Goal: Book appointment/travel/reservation

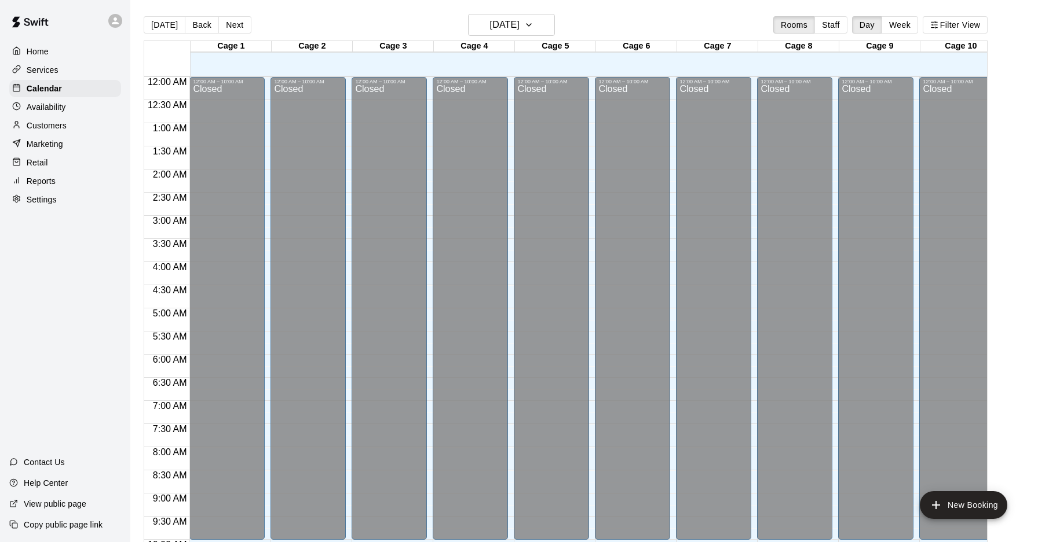
scroll to position [597, 0]
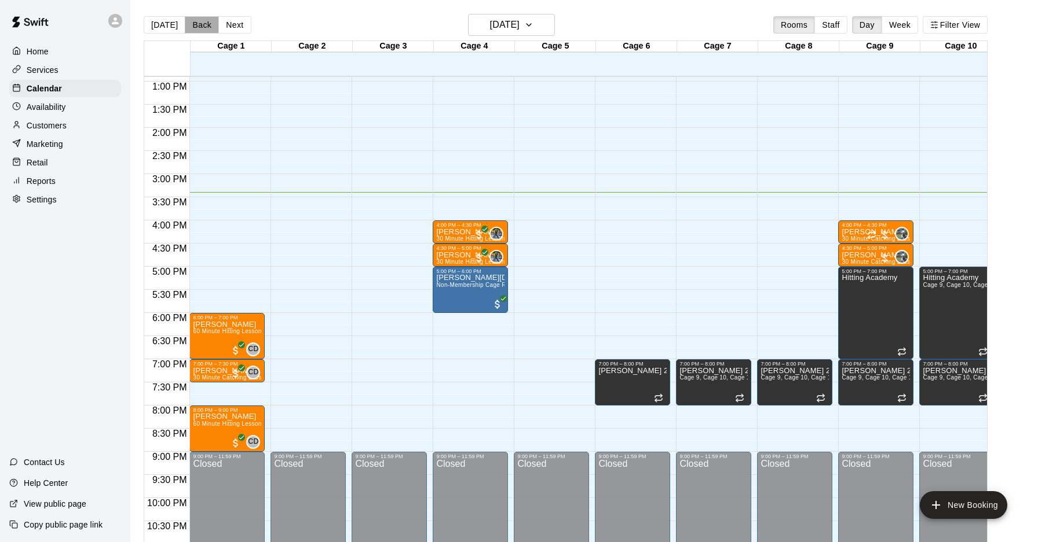
click at [200, 25] on button "Back" at bounding box center [202, 24] width 34 height 17
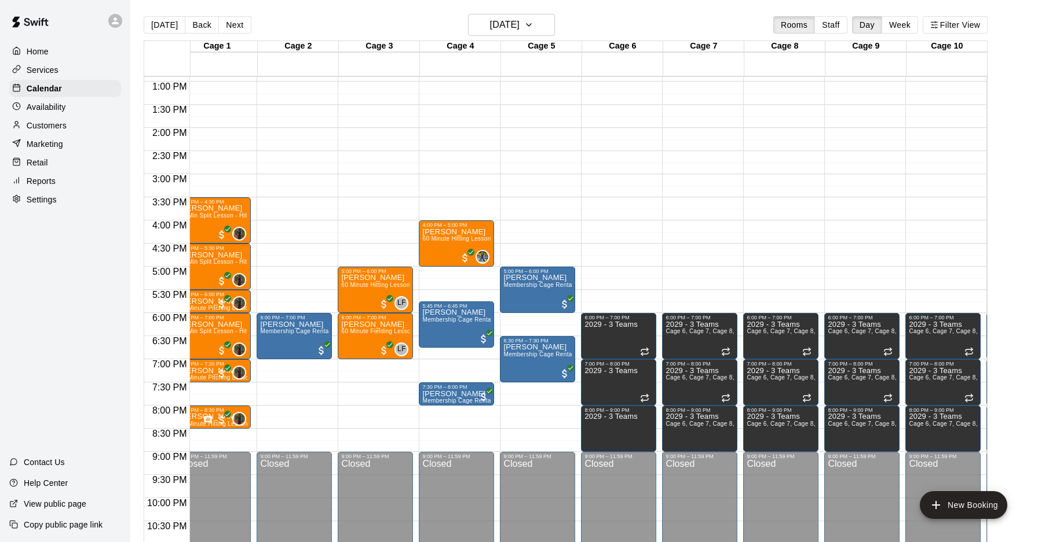
scroll to position [0, 0]
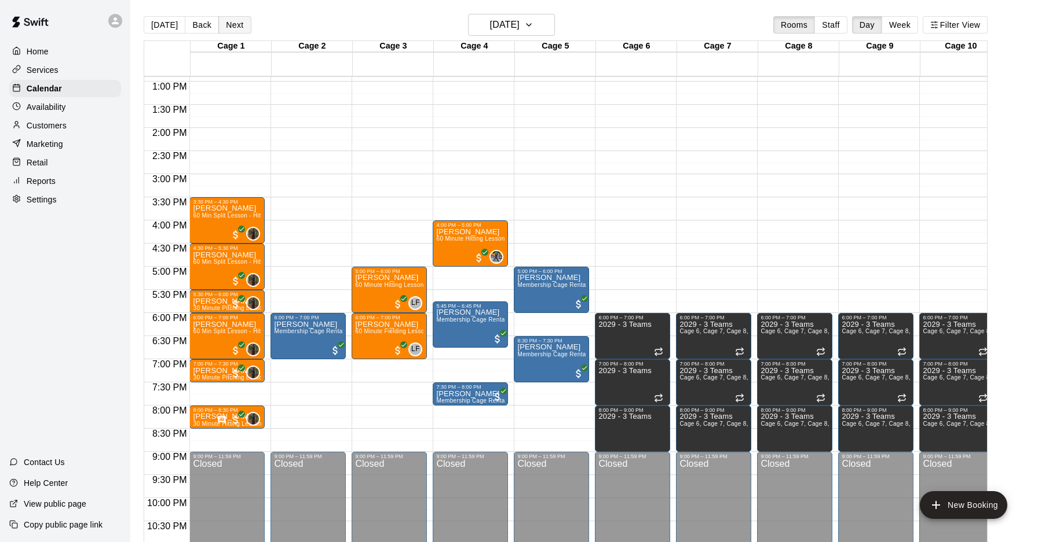
click at [229, 20] on button "Next" at bounding box center [234, 24] width 32 height 17
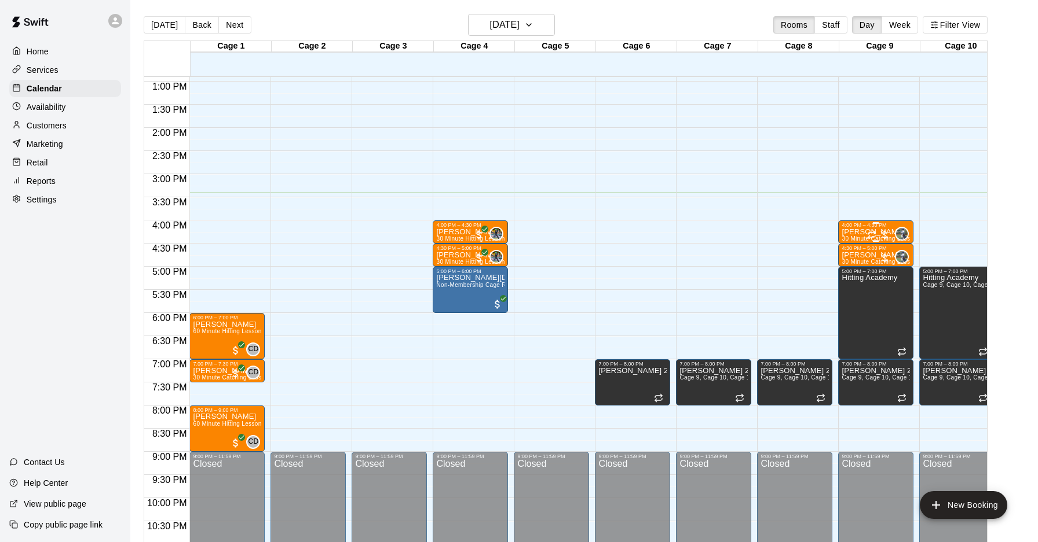
click at [857, 232] on p "Matt Wunder" at bounding box center [875, 232] width 68 height 0
click at [849, 295] on icon "delete" at bounding box center [853, 299] width 14 height 14
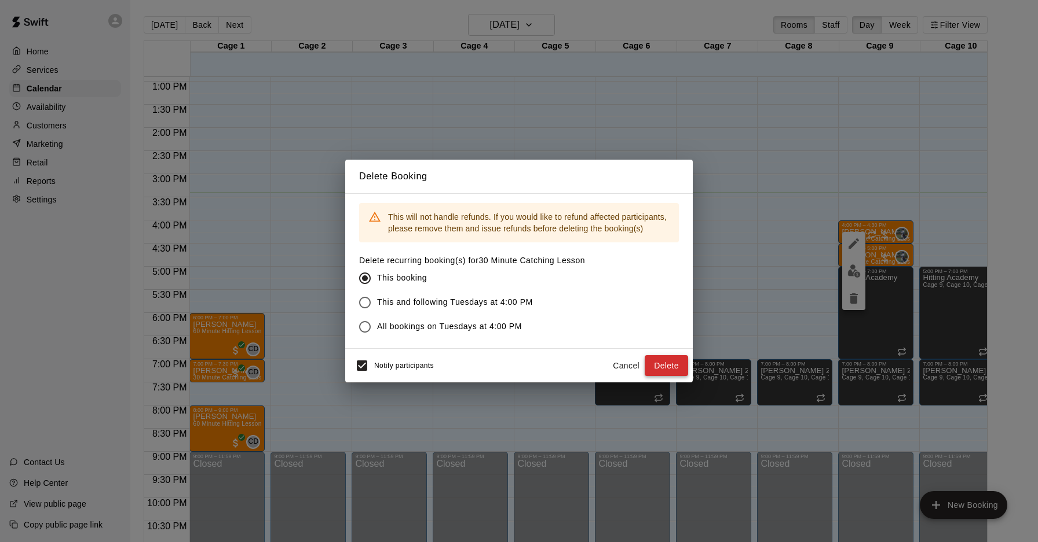
click at [655, 365] on button "Delete" at bounding box center [665, 365] width 43 height 21
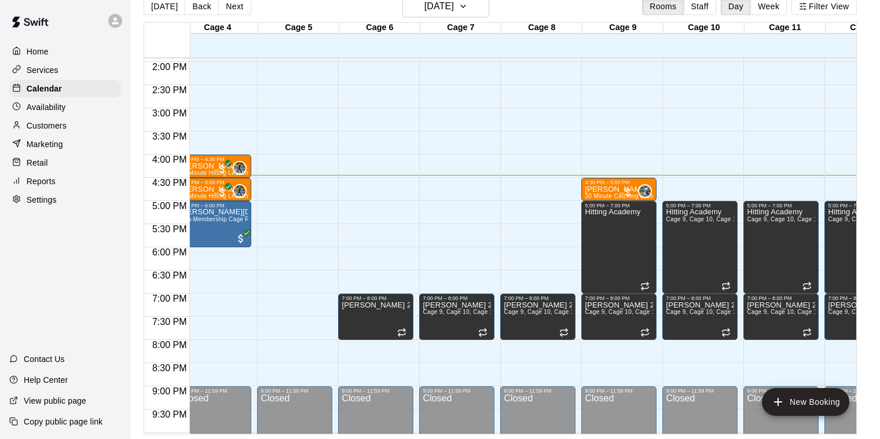
scroll to position [649, 256]
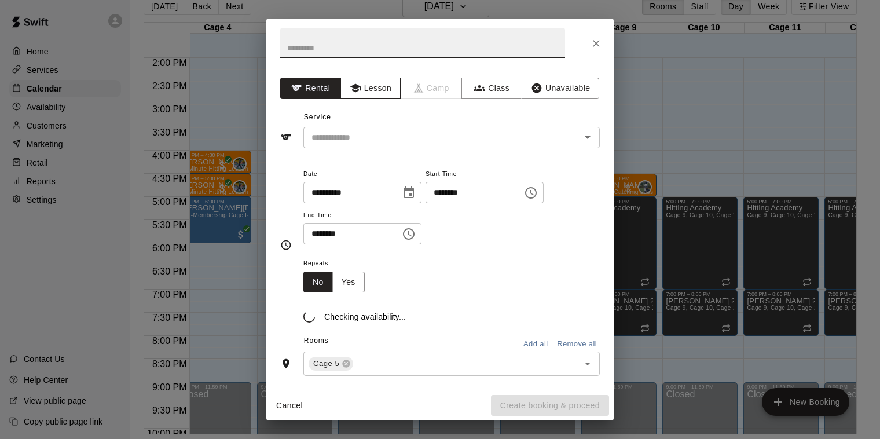
click at [380, 91] on button "Lesson" at bounding box center [370, 88] width 61 height 21
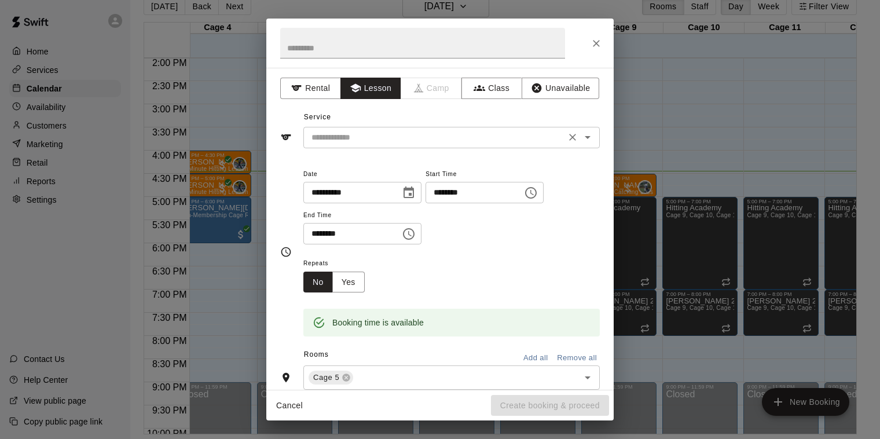
click at [406, 131] on input "text" at bounding box center [434, 137] width 255 height 14
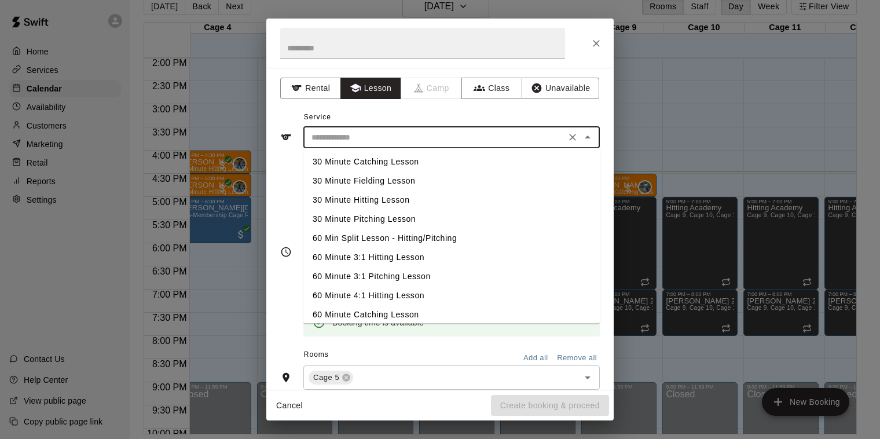
click at [404, 164] on li "30 Minute Catching Lesson" at bounding box center [451, 161] width 296 height 19
type input "**********"
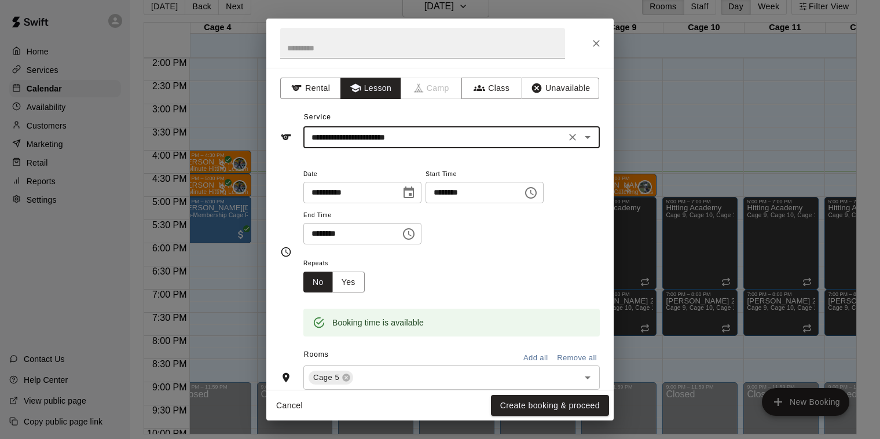
click at [529, 404] on button "Create booking & proceed" at bounding box center [550, 405] width 118 height 21
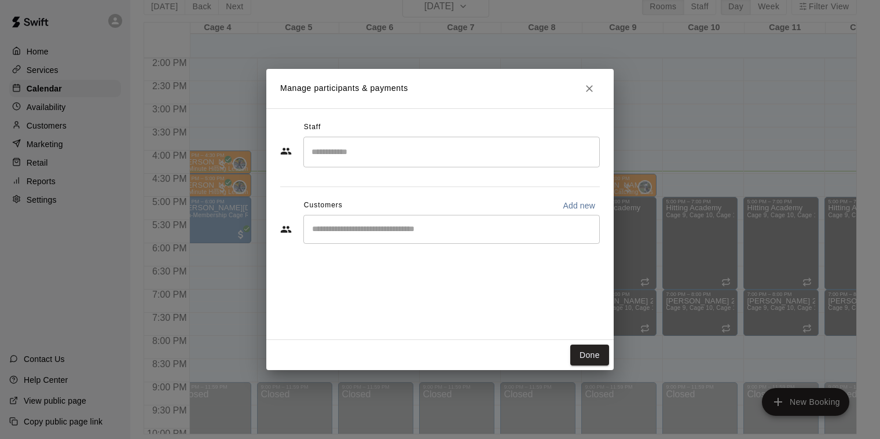
click at [371, 160] on input "Search staff" at bounding box center [452, 152] width 286 height 20
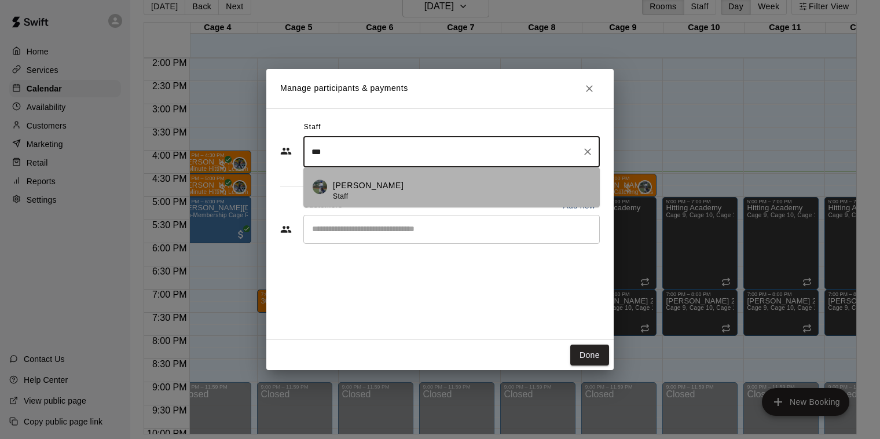
click at [419, 186] on div "Ryan Maylie Staff" at bounding box center [462, 190] width 258 height 23
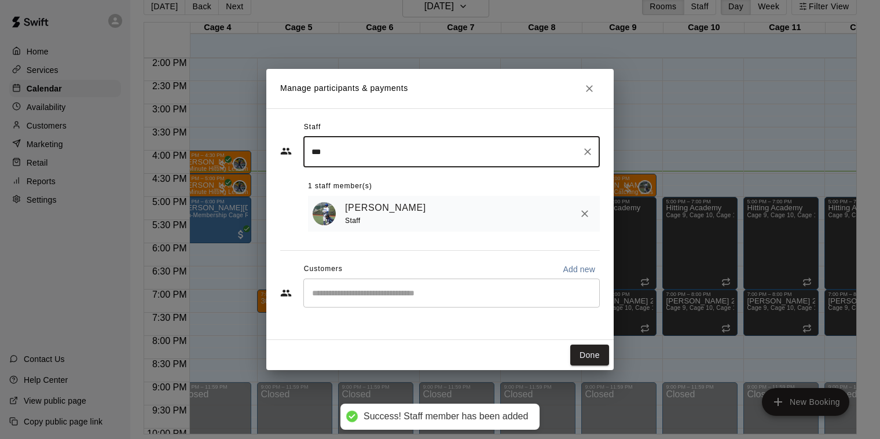
type input "***"
drag, startPoint x: 353, startPoint y: 297, endPoint x: 364, endPoint y: 292, distance: 11.4
click at [353, 297] on input "Start typing to search customers..." at bounding box center [452, 293] width 286 height 12
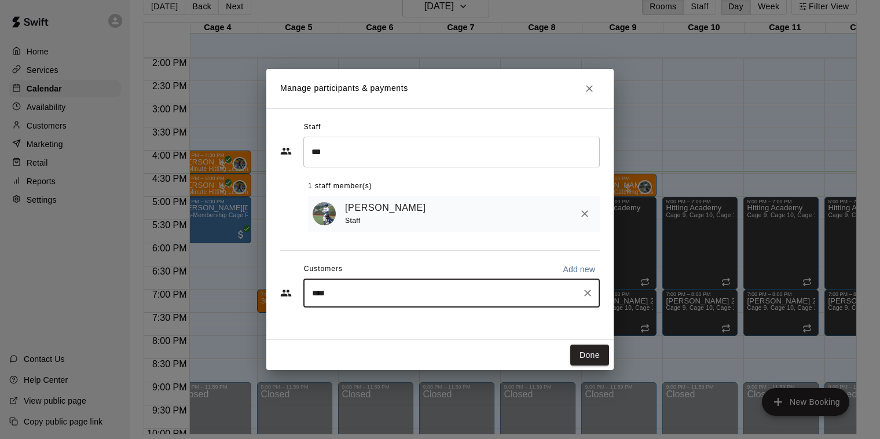
type input "***"
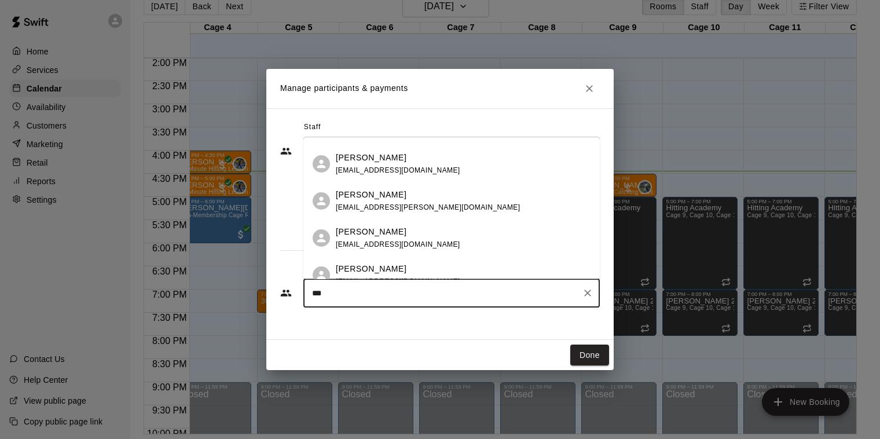
scroll to position [5, 0]
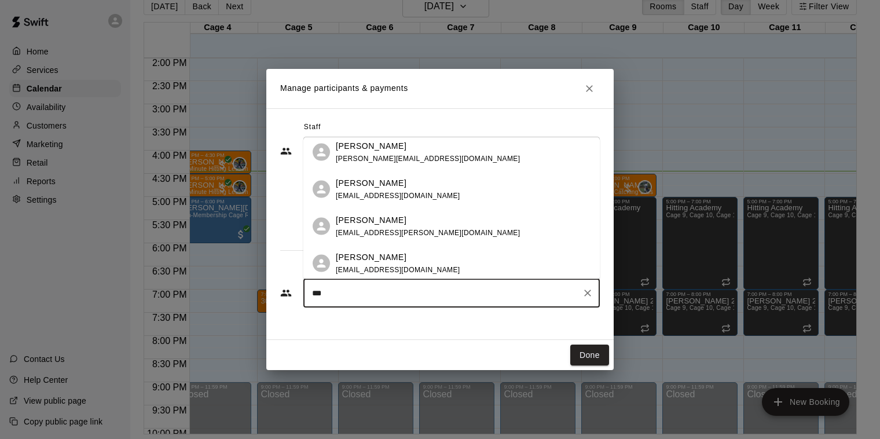
click at [387, 160] on span "frank.duriancik93@gmail.com" at bounding box center [428, 159] width 184 height 8
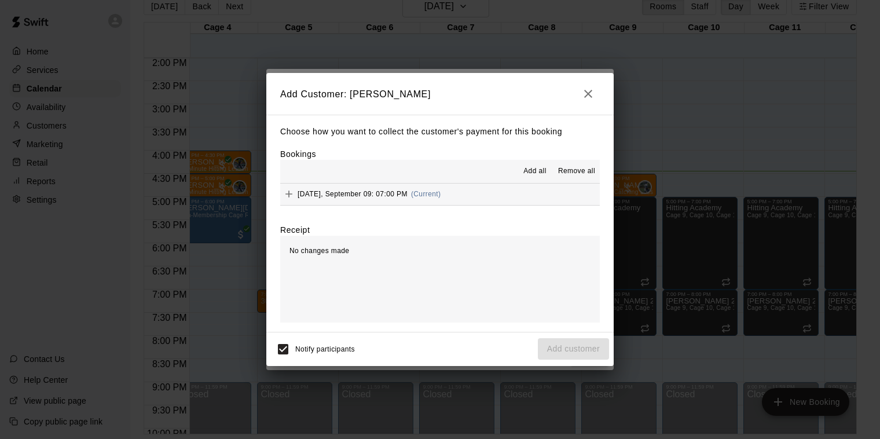
click at [379, 190] on span "Tuesday, September 09: 07:00 PM" at bounding box center [353, 194] width 110 height 8
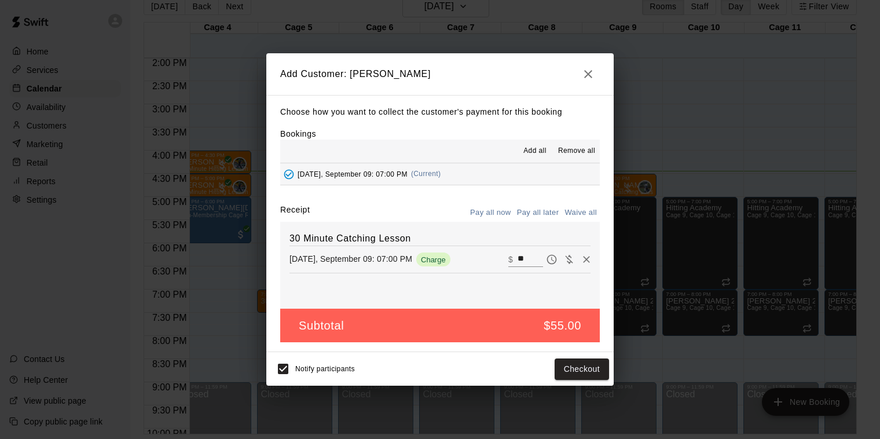
click at [541, 211] on button "Pay all later" at bounding box center [538, 213] width 48 height 18
click at [578, 372] on button "Add customer" at bounding box center [573, 368] width 71 height 21
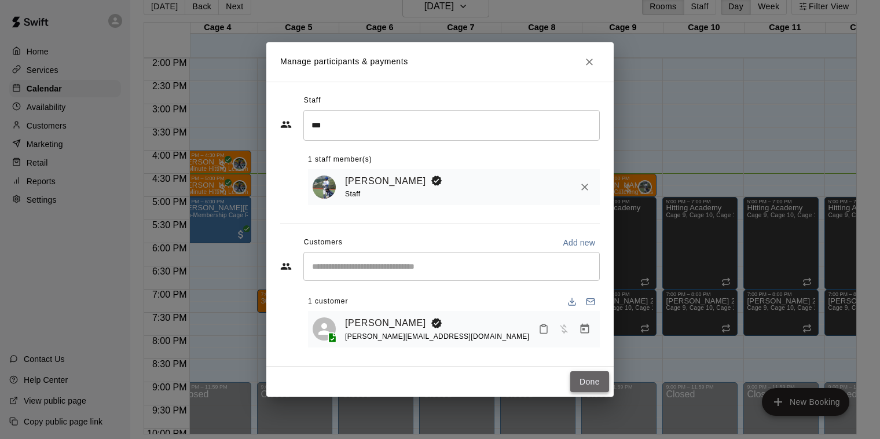
click at [589, 382] on button "Done" at bounding box center [589, 381] width 39 height 21
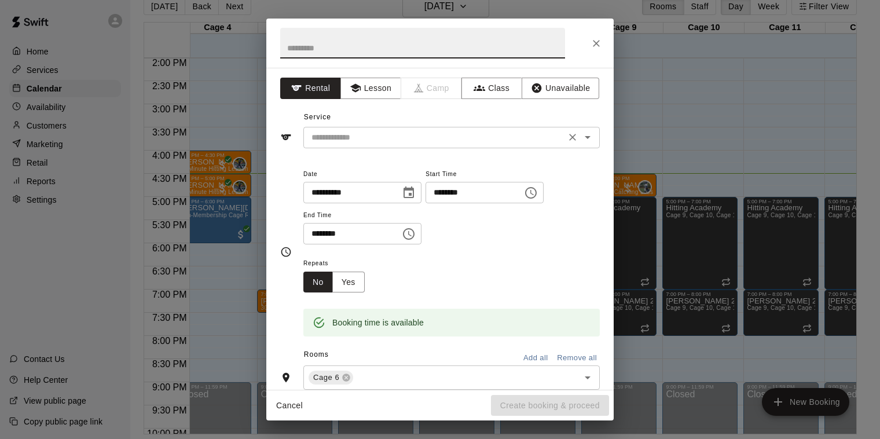
click at [349, 147] on div "​" at bounding box center [451, 137] width 296 height 21
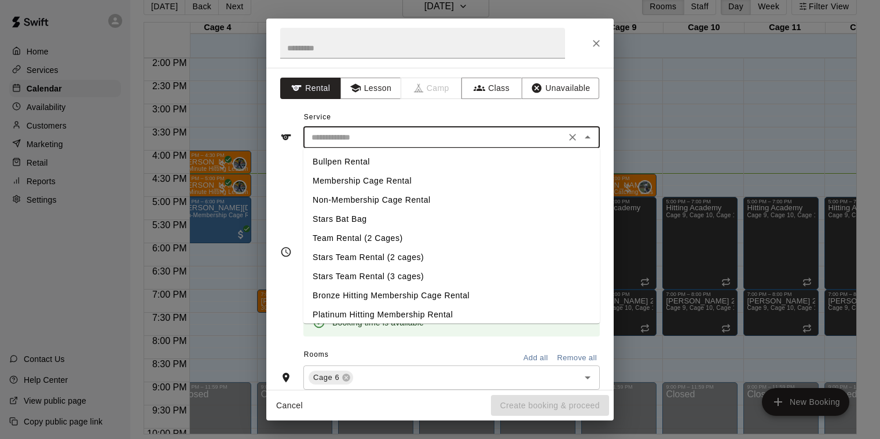
click at [364, 178] on li "Membership Cage Rental" at bounding box center [451, 180] width 296 height 19
type input "**********"
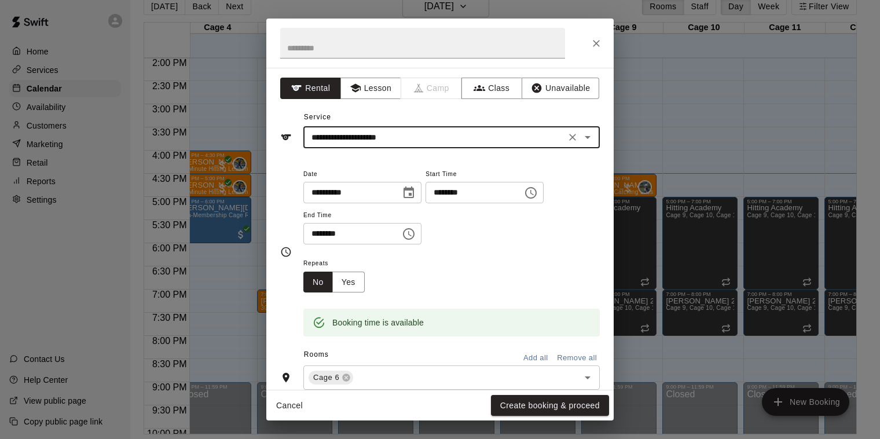
click at [518, 405] on button "Create booking & proceed" at bounding box center [550, 405] width 118 height 21
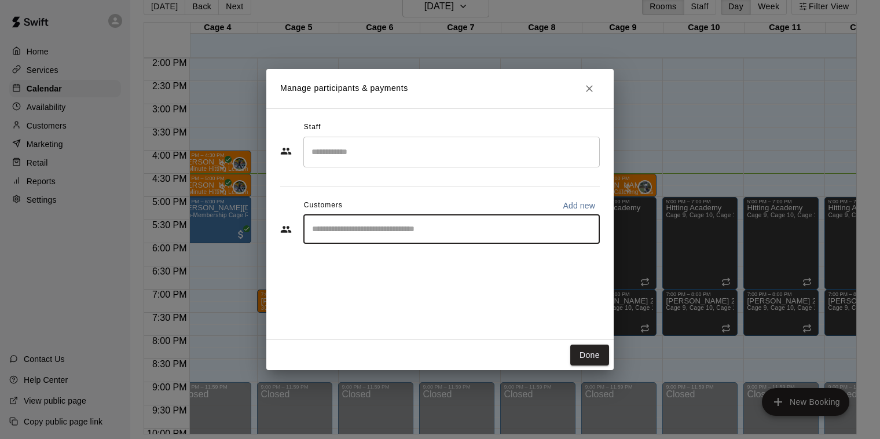
click at [377, 234] on input "Start typing to search customers..." at bounding box center [452, 229] width 286 height 12
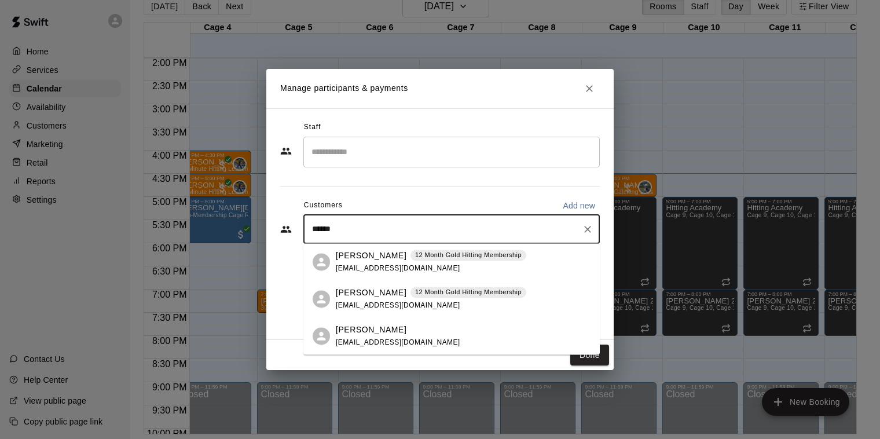
type input "*******"
click at [415, 289] on p "12 Month Gold Hitting Membership" at bounding box center [468, 292] width 107 height 10
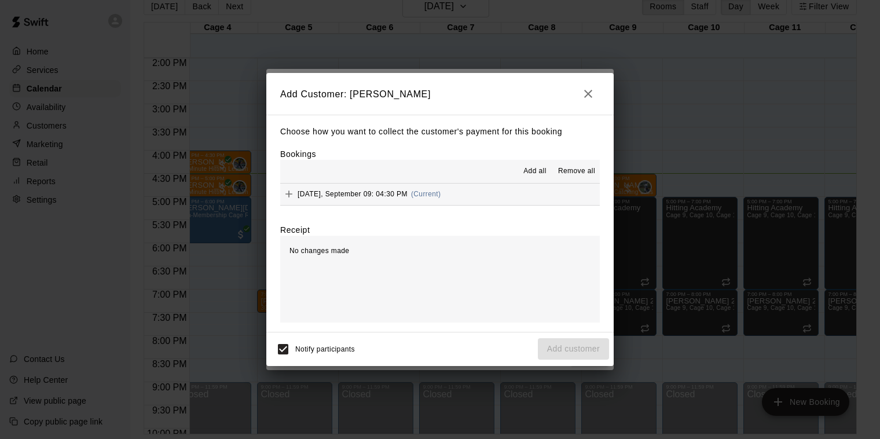
click at [423, 197] on span "(Current)" at bounding box center [426, 194] width 30 height 8
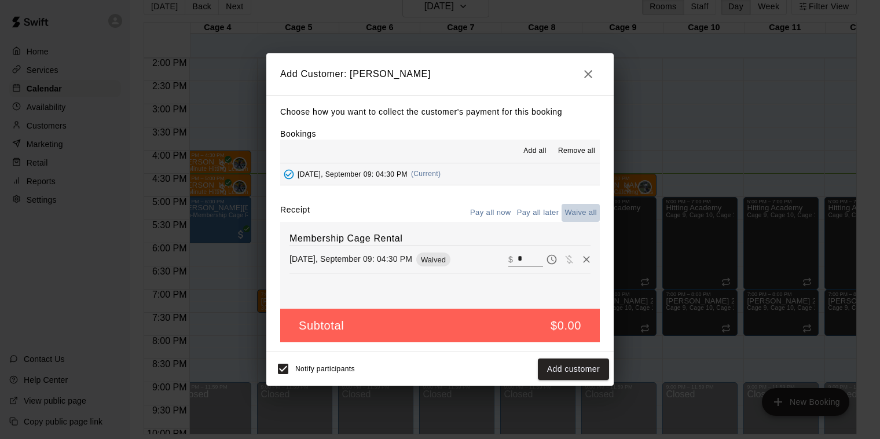
click at [567, 218] on button "Waive all" at bounding box center [581, 213] width 38 height 18
click at [566, 368] on button "Add customer" at bounding box center [573, 368] width 71 height 21
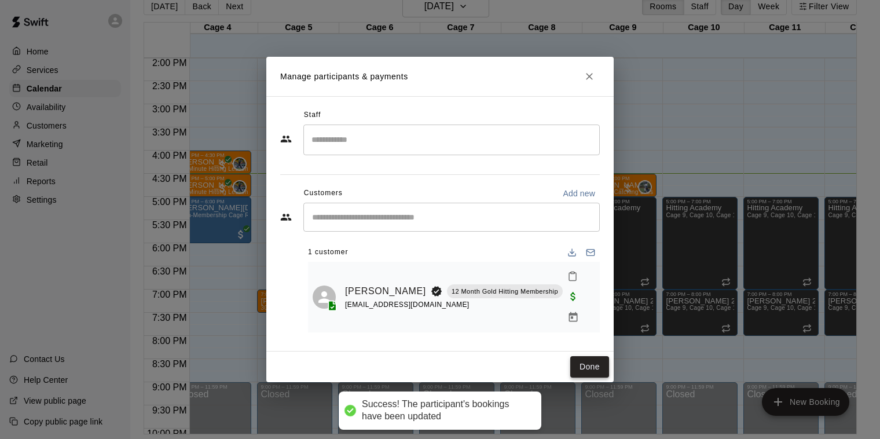
click at [597, 362] on button "Done" at bounding box center [589, 366] width 39 height 21
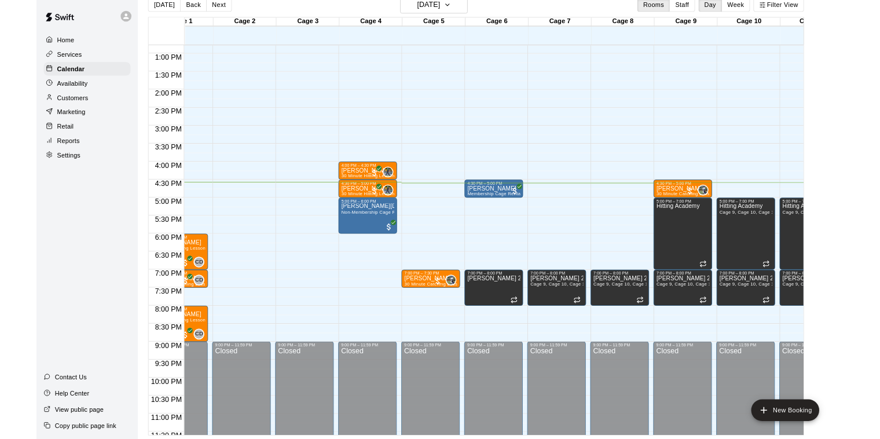
scroll to position [632, 44]
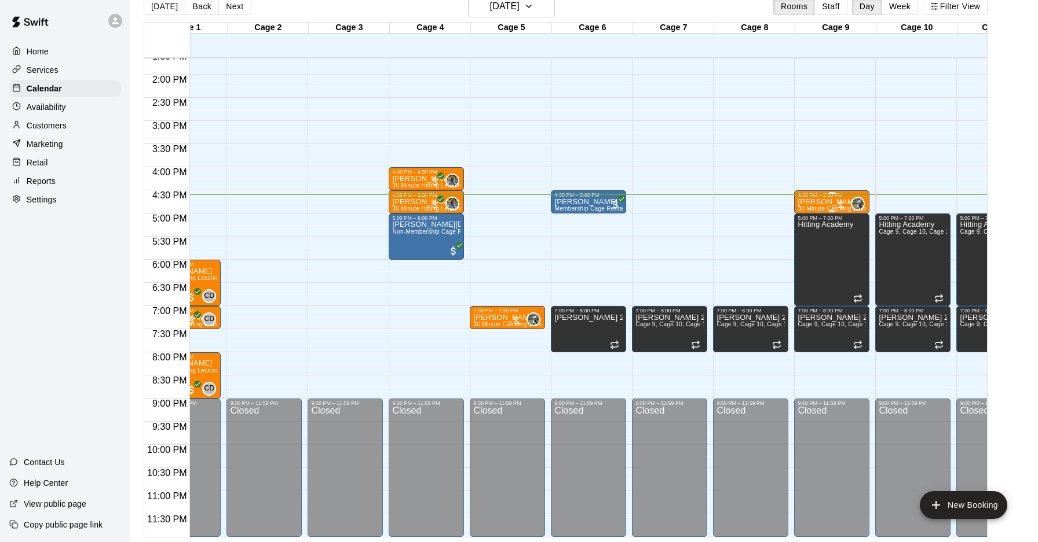
click at [840, 205] on div at bounding box center [840, 205] width 12 height 12
click at [854, 240] on button "edit" at bounding box center [845, 238] width 23 height 23
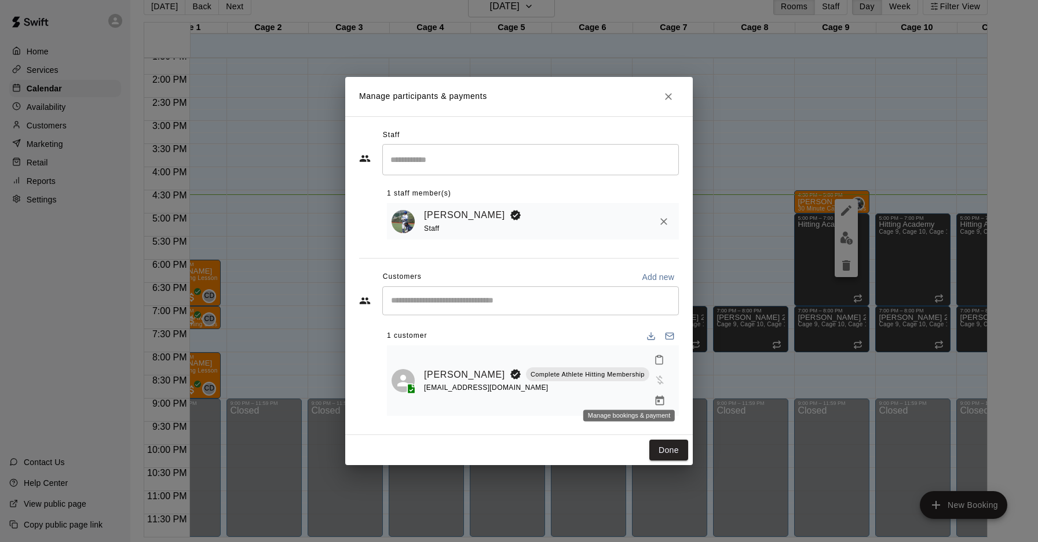
click at [654, 395] on icon "Manage bookings & payment" at bounding box center [660, 401] width 12 height 12
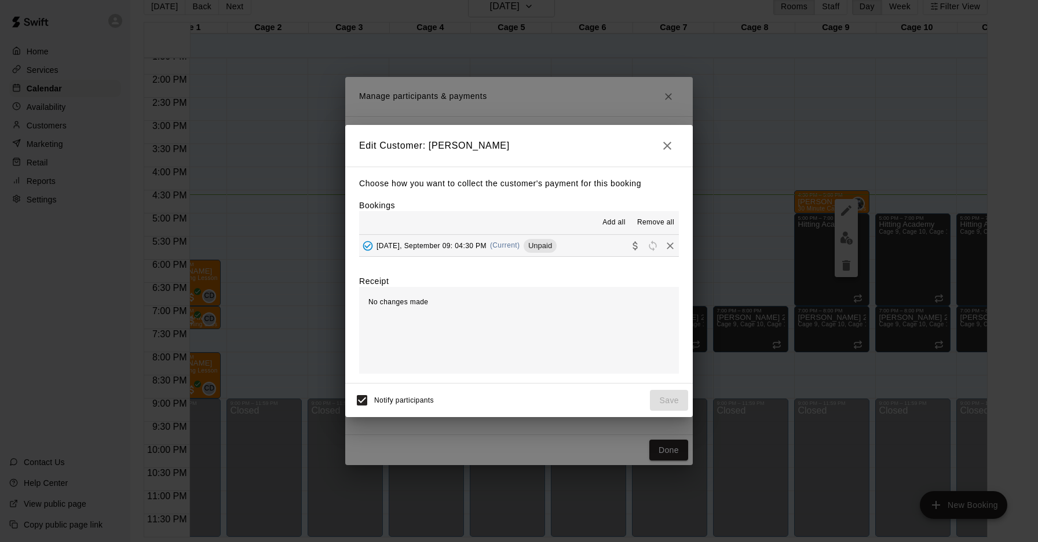
click at [592, 241] on button "Tuesday, September 09: 04:30 PM (Current) Unpaid" at bounding box center [519, 245] width 320 height 21
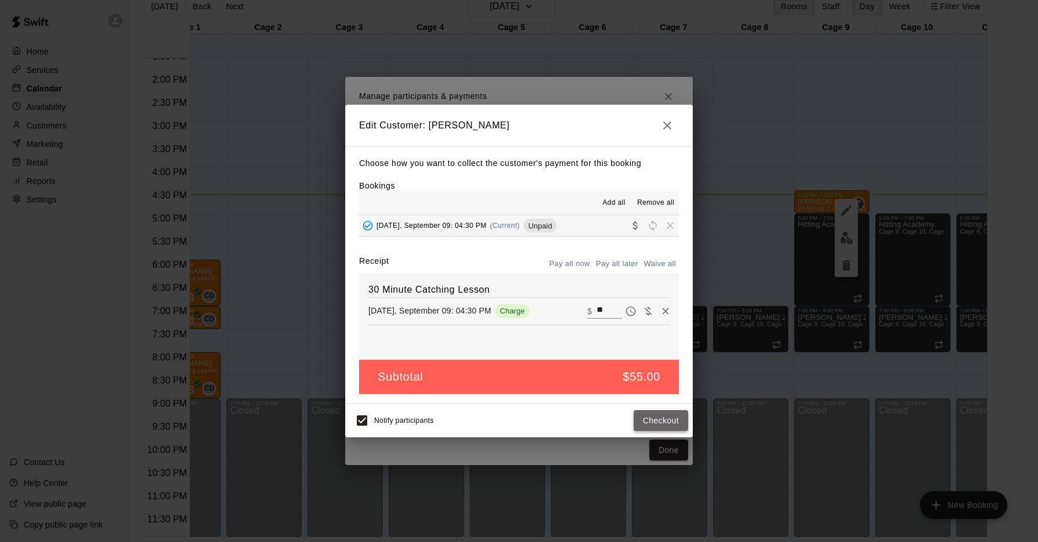
click at [649, 416] on button "Checkout" at bounding box center [660, 420] width 54 height 21
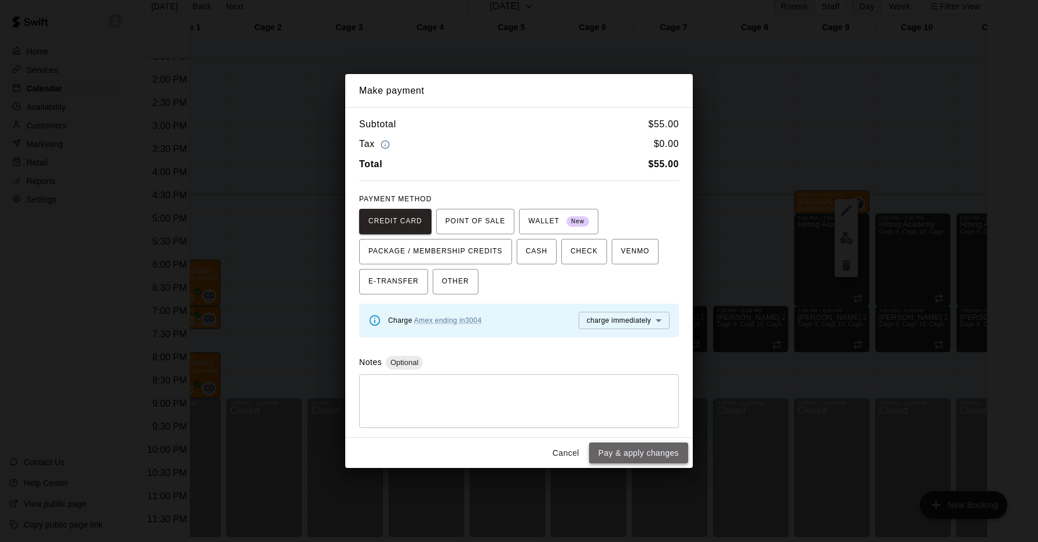
click at [651, 451] on button "Pay & apply changes" at bounding box center [638, 453] width 99 height 21
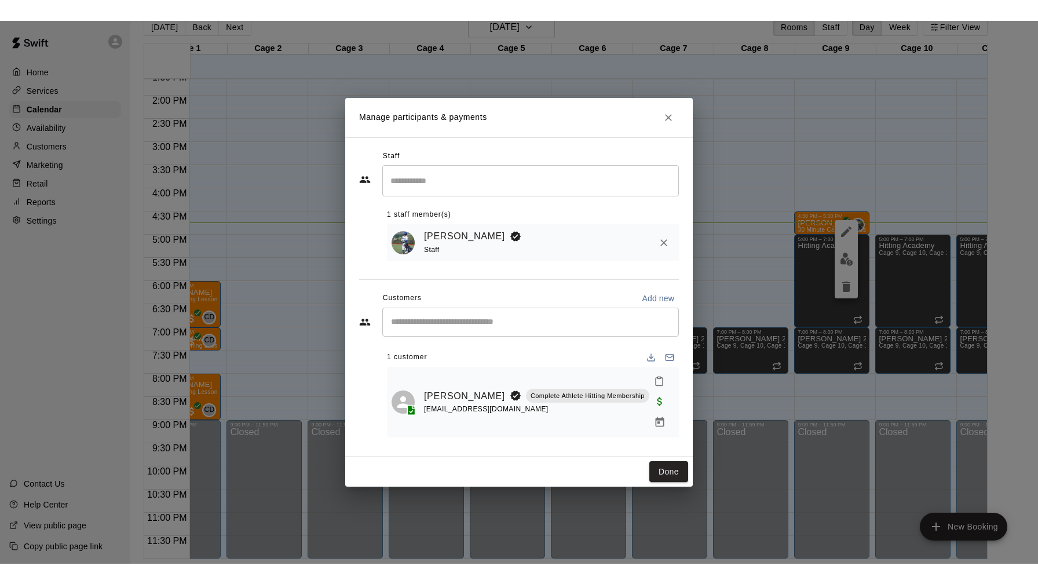
scroll to position [649, 44]
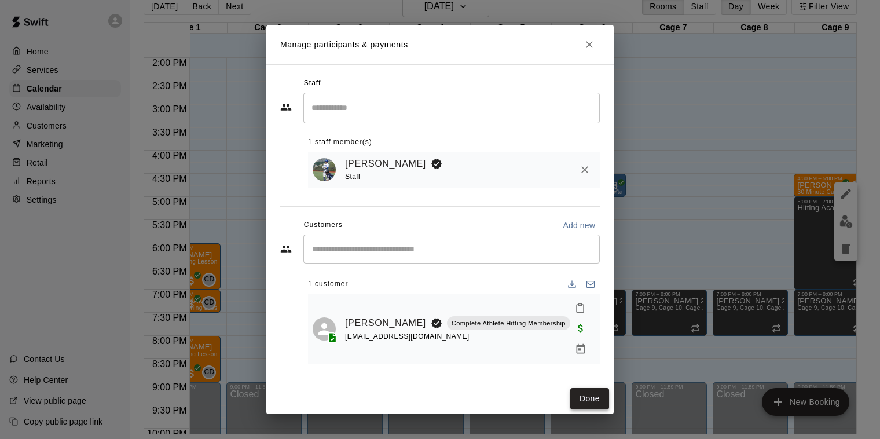
click at [593, 390] on button "Done" at bounding box center [589, 398] width 39 height 21
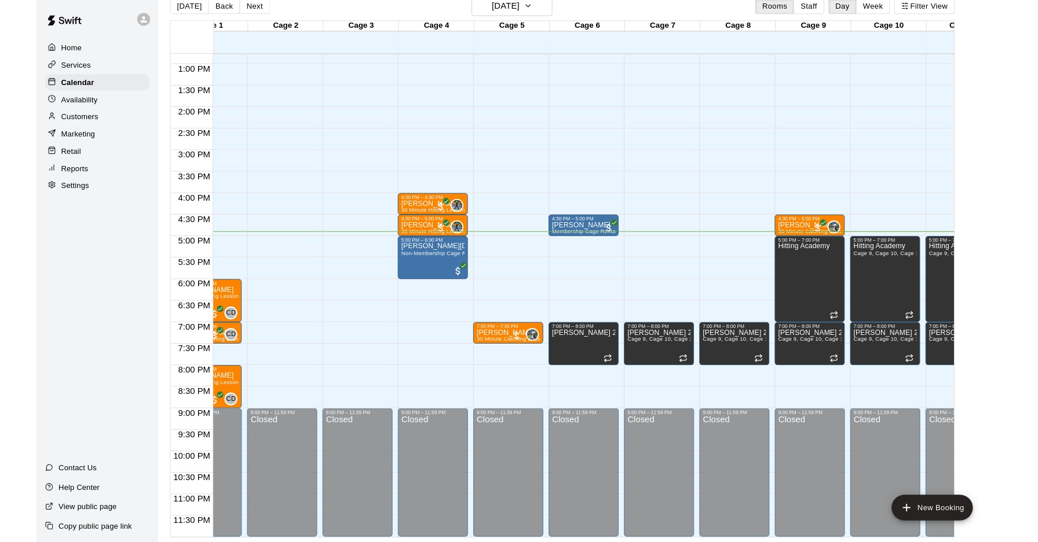
scroll to position [632, 44]
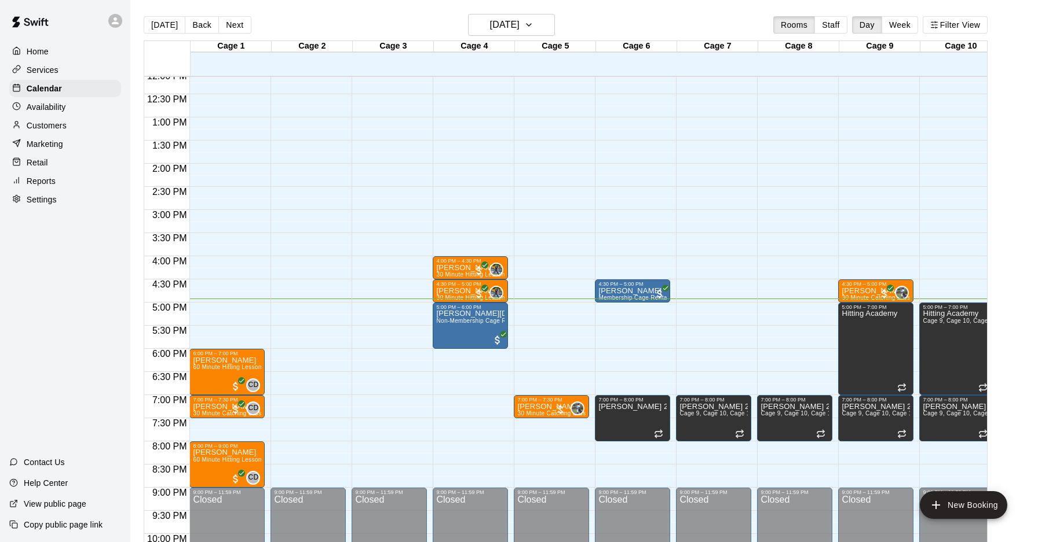
scroll to position [2, 0]
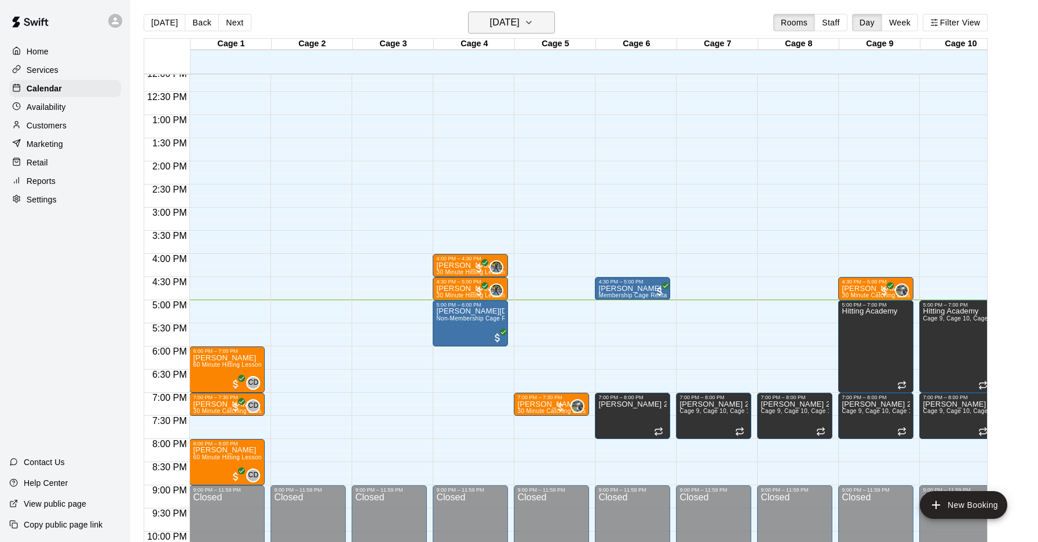
click at [535, 12] on button "[DATE]" at bounding box center [511, 23] width 87 height 22
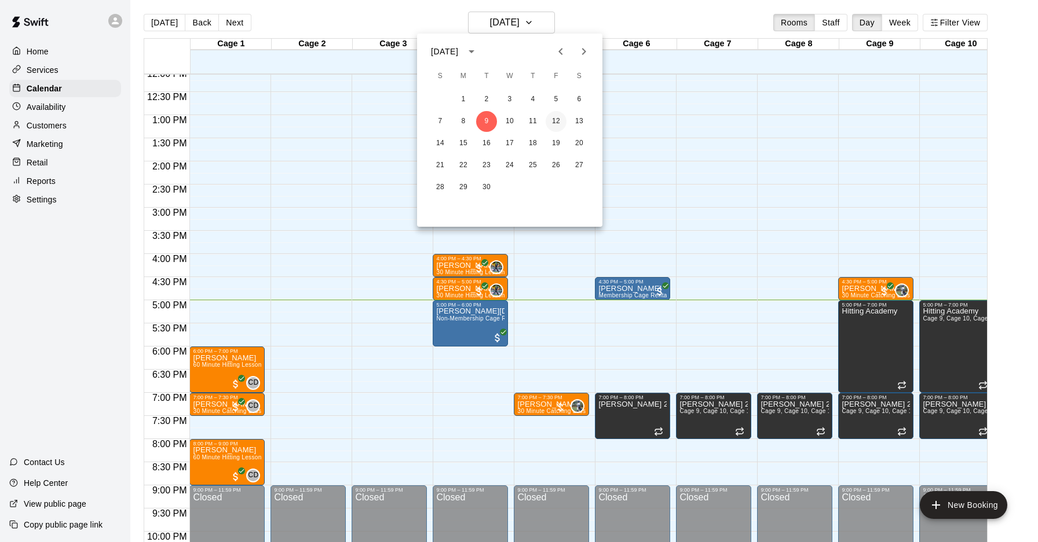
click at [559, 120] on button "12" at bounding box center [555, 121] width 21 height 21
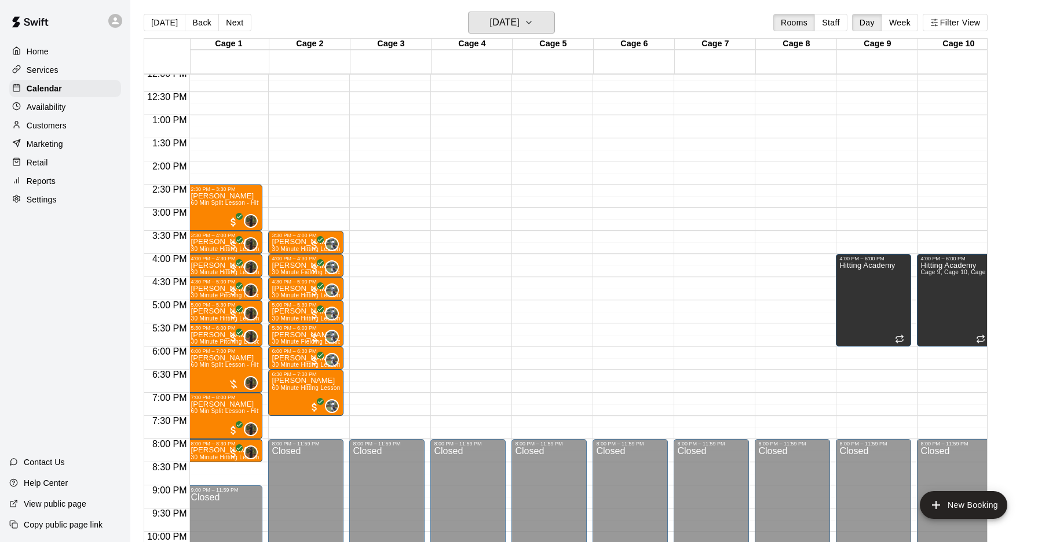
scroll to position [0, 0]
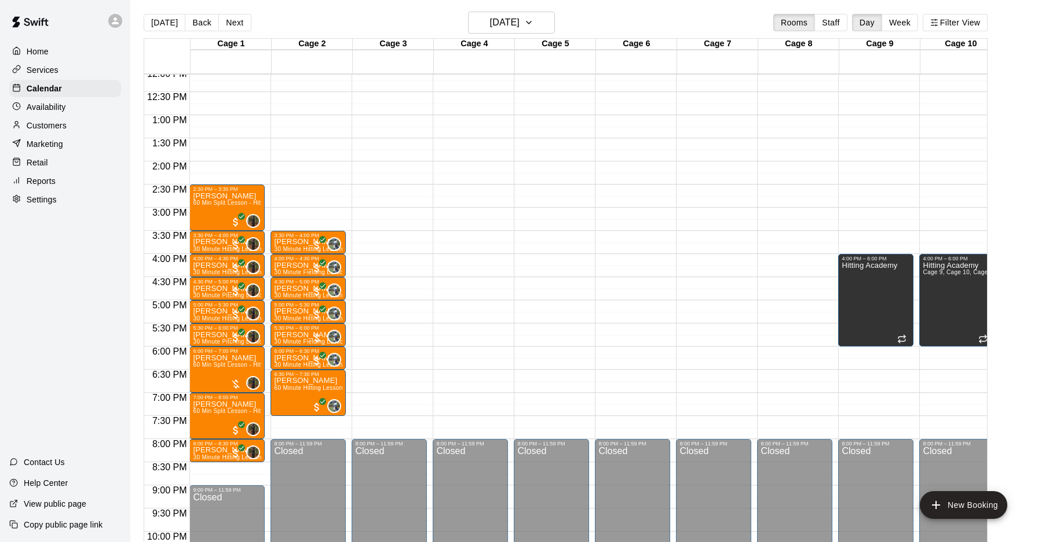
click at [464, 343] on div "12:00 AM – 10:00 AM Closed 8:00 PM – 11:59 PM Closed" at bounding box center [469, 69] width 75 height 1112
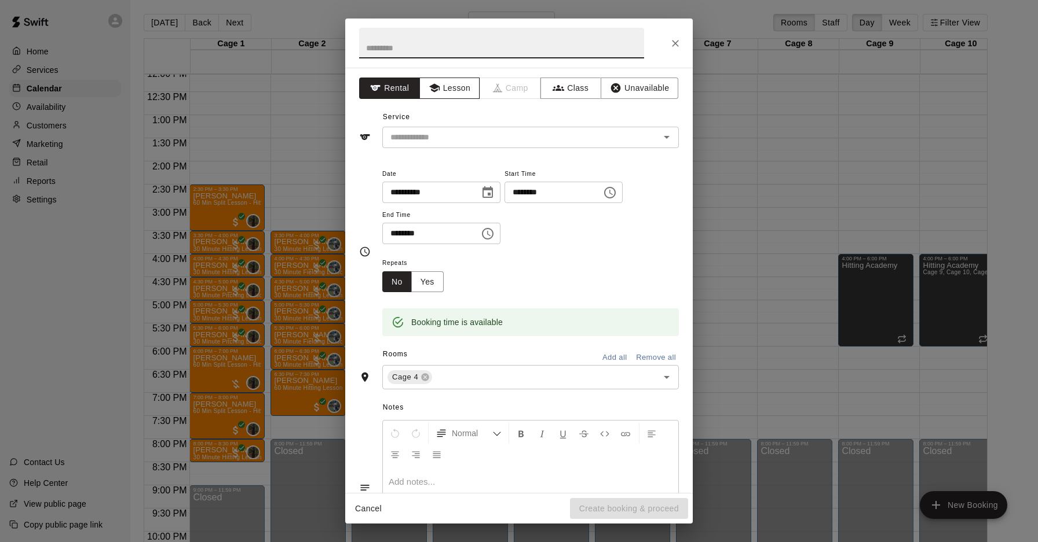
click at [439, 82] on button "Lesson" at bounding box center [449, 88] width 61 height 21
click at [446, 139] on input "text" at bounding box center [513, 137] width 255 height 14
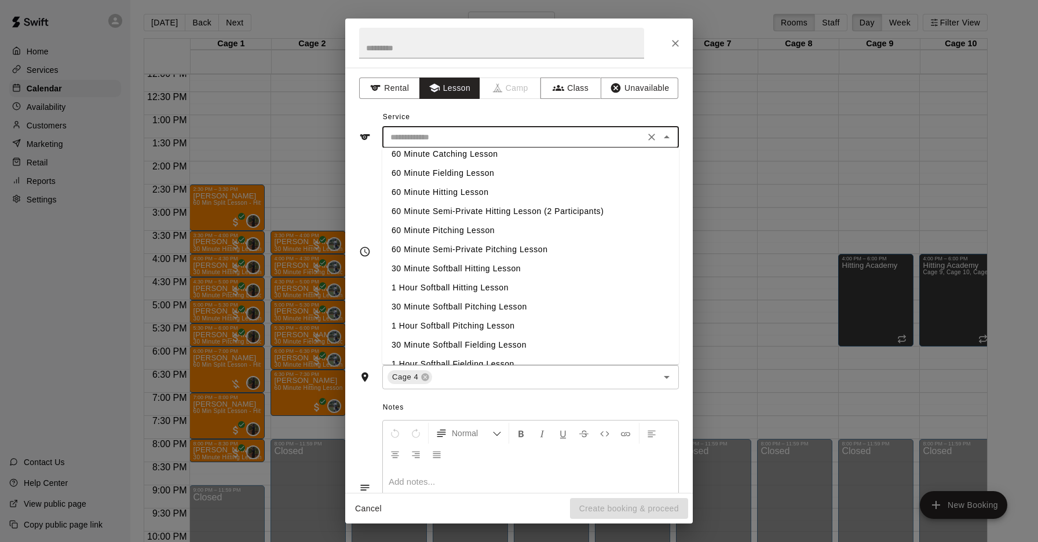
scroll to position [159, 0]
click at [467, 214] on li "60 Minute Semi-Private Hitting Lesson (2 Participants)" at bounding box center [530, 213] width 296 height 19
type input "**********"
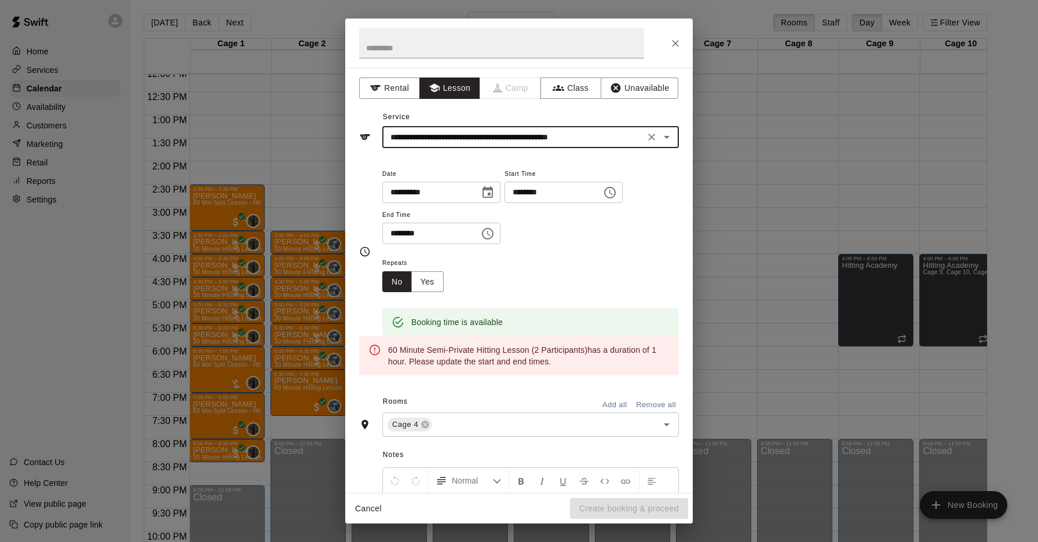
click at [621, 199] on button "Choose time, selected time is 5:45 PM" at bounding box center [609, 192] width 23 height 23
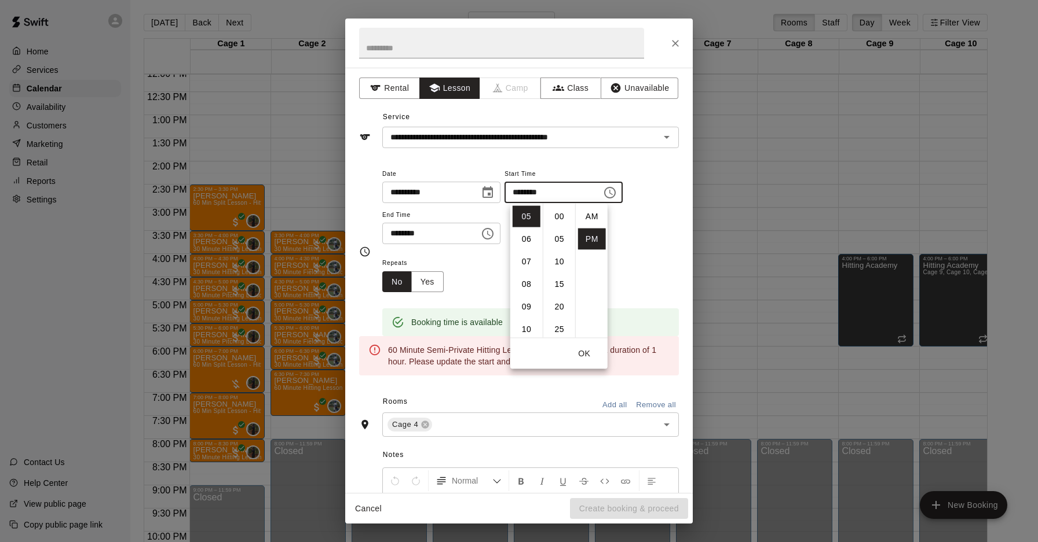
scroll to position [21, 0]
click at [527, 234] on li "06" at bounding box center [526, 239] width 28 height 21
click at [558, 221] on li "00" at bounding box center [559, 216] width 28 height 21
type input "********"
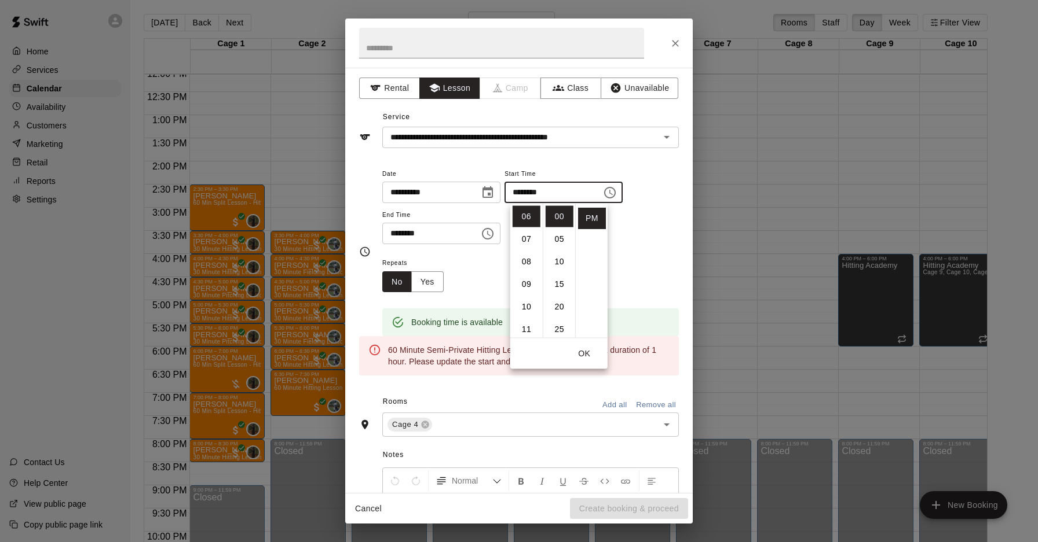
click at [454, 241] on input "********" at bounding box center [426, 233] width 89 height 21
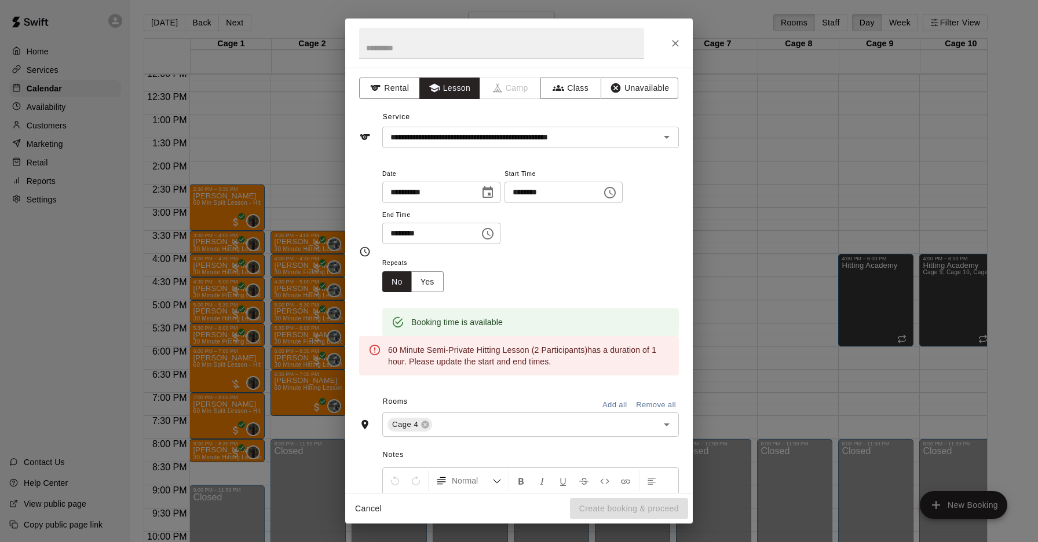
click at [489, 237] on icon "Choose time, selected time is 6:15 PM" at bounding box center [488, 234] width 12 height 12
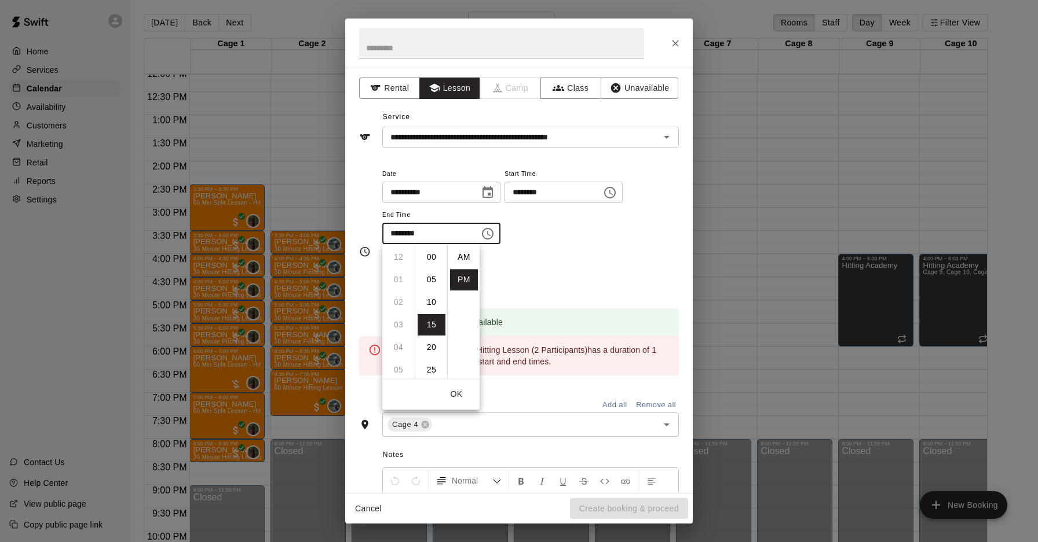
scroll to position [21, 0]
click at [399, 270] on li "07" at bounding box center [398, 279] width 28 height 21
click at [428, 254] on li "00" at bounding box center [431, 257] width 28 height 21
type input "********"
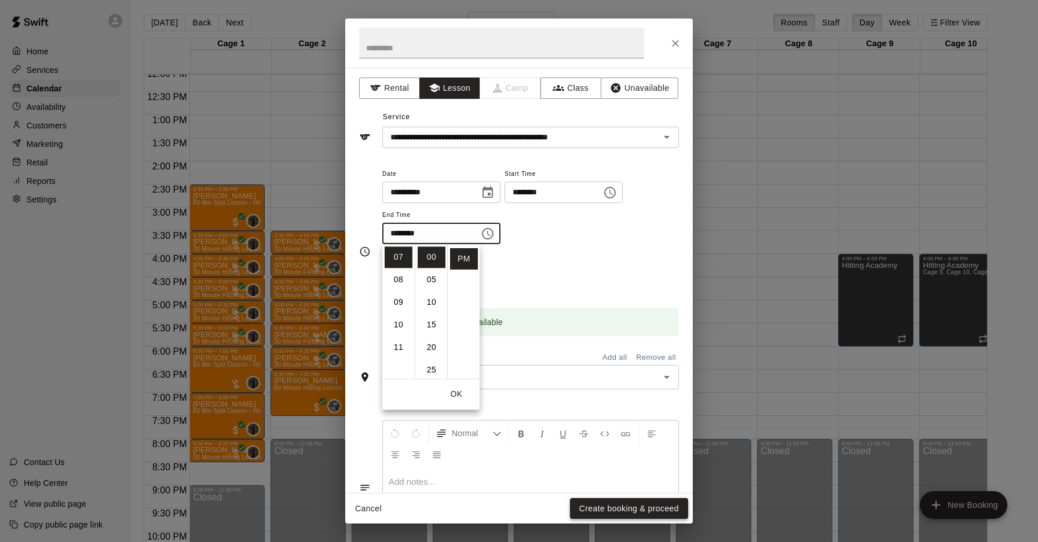
click at [602, 509] on button "Create booking & proceed" at bounding box center [629, 508] width 118 height 21
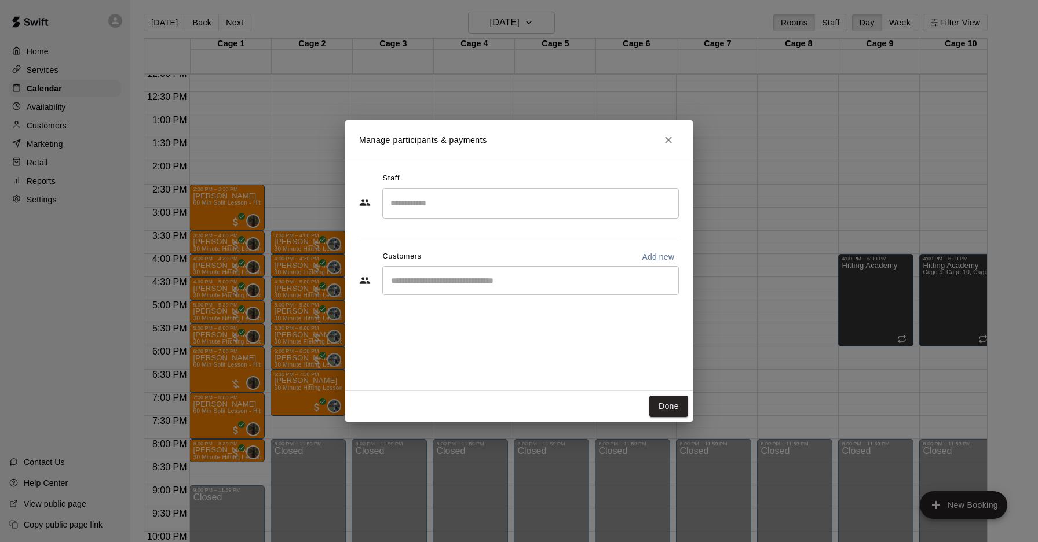
click at [512, 202] on input "Search staff" at bounding box center [530, 203] width 286 height 20
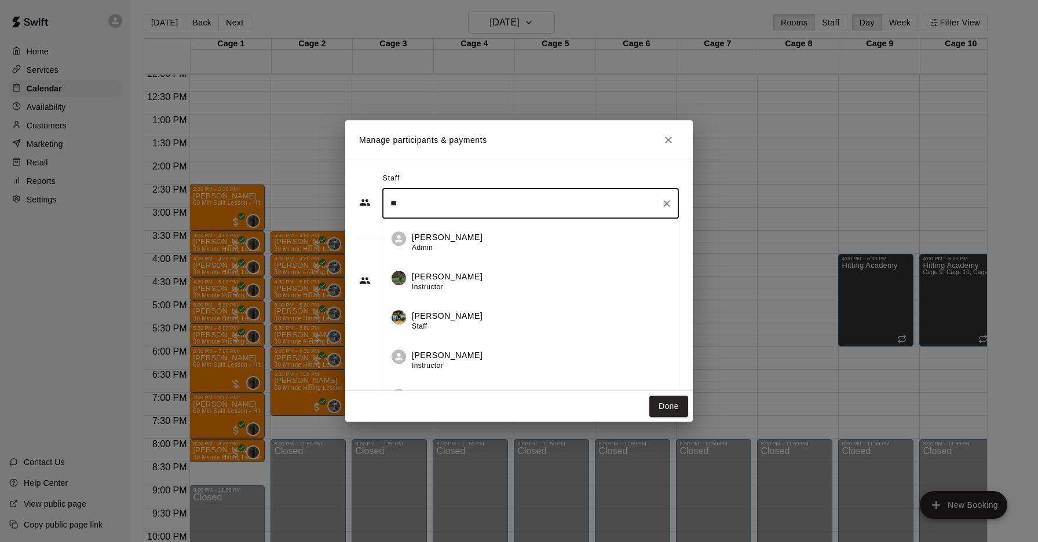
type input "*"
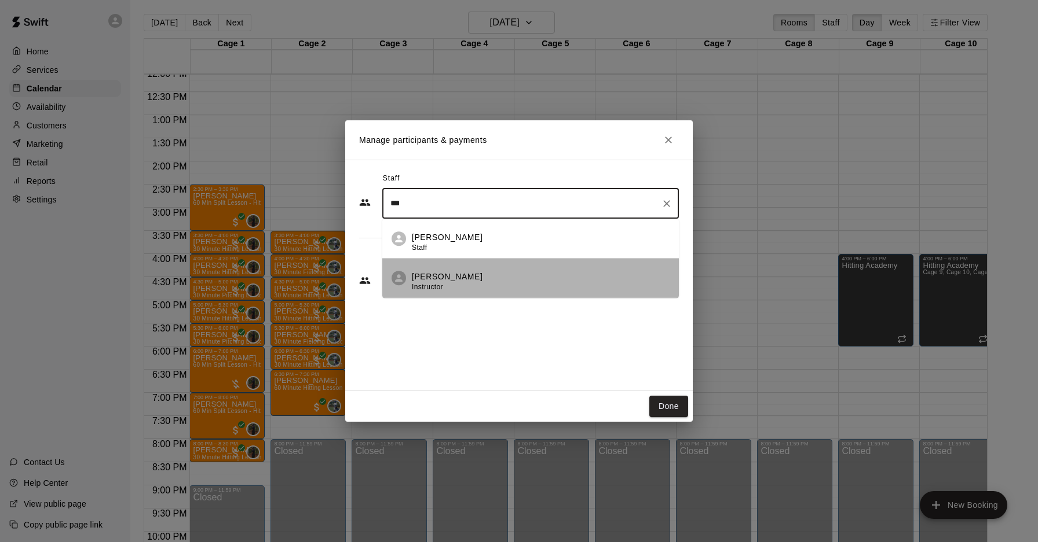
click at [470, 280] on div "[PERSON_NAME] Instructor" at bounding box center [541, 282] width 258 height 23
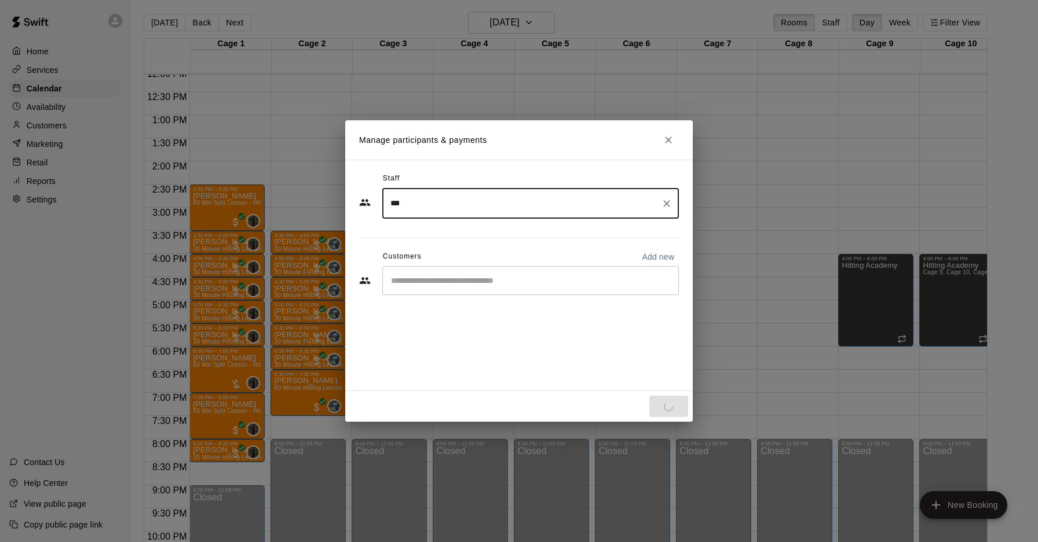
type input "***"
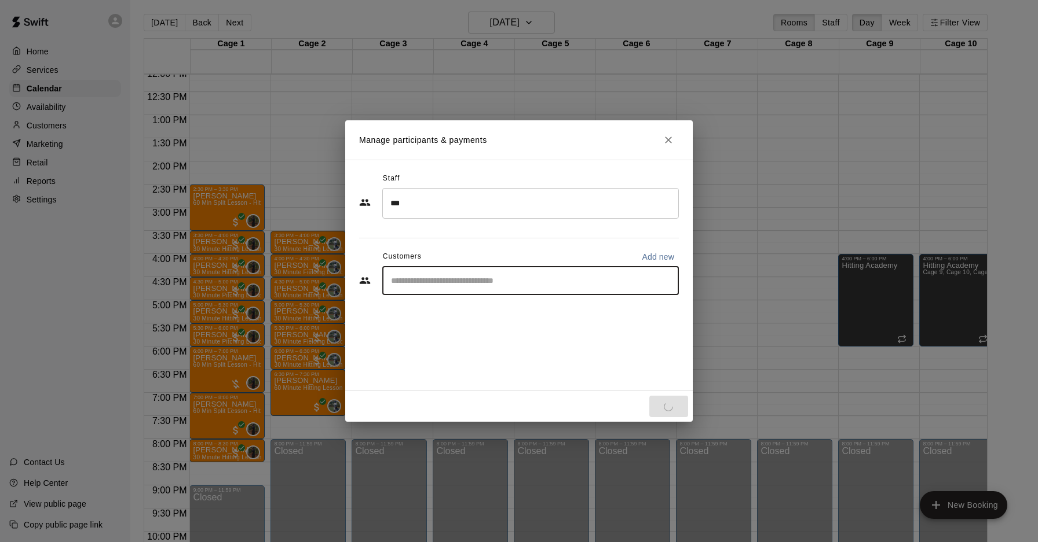
click at [443, 280] on input "Start typing to search customers..." at bounding box center [530, 281] width 286 height 12
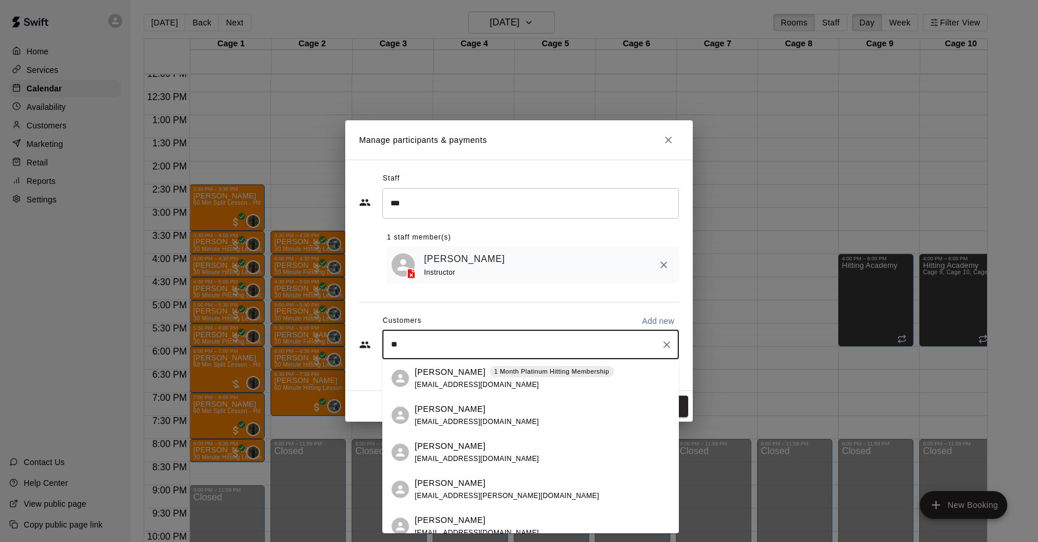
type input "*"
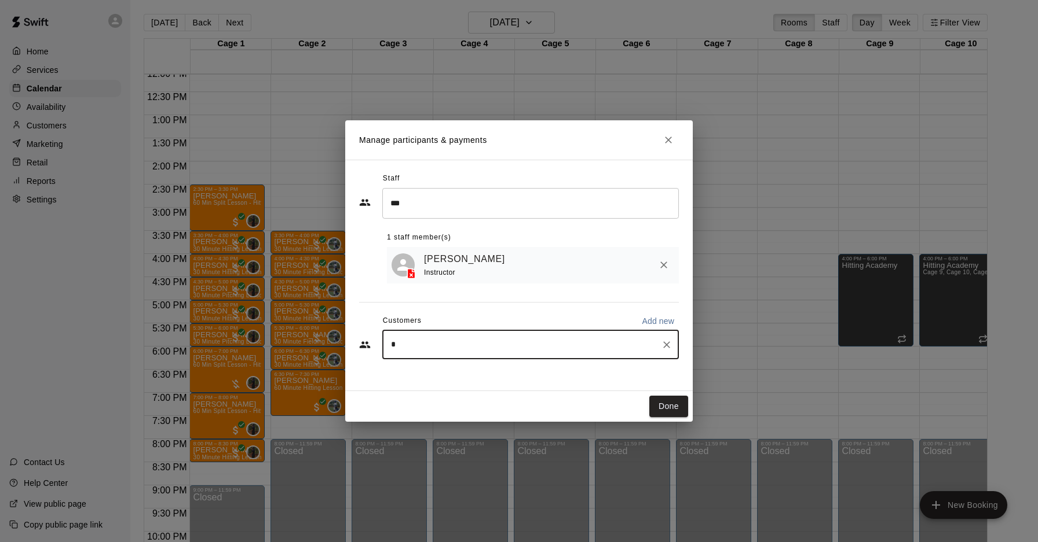
click at [413, 333] on div "* ​" at bounding box center [530, 345] width 296 height 29
type input "***"
click at [674, 142] on button "Close" at bounding box center [668, 140] width 21 height 21
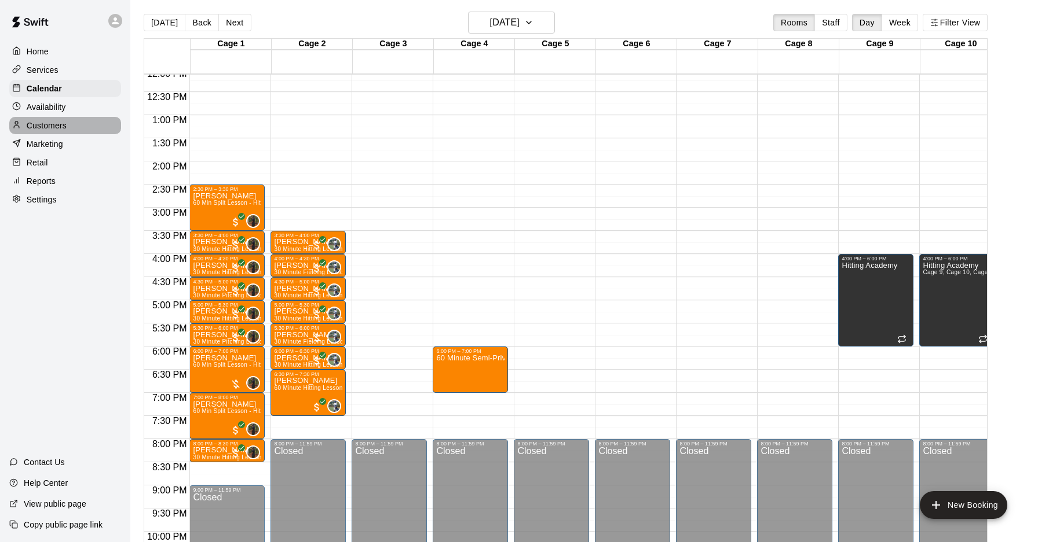
click at [47, 120] on p "Customers" at bounding box center [47, 126] width 40 height 12
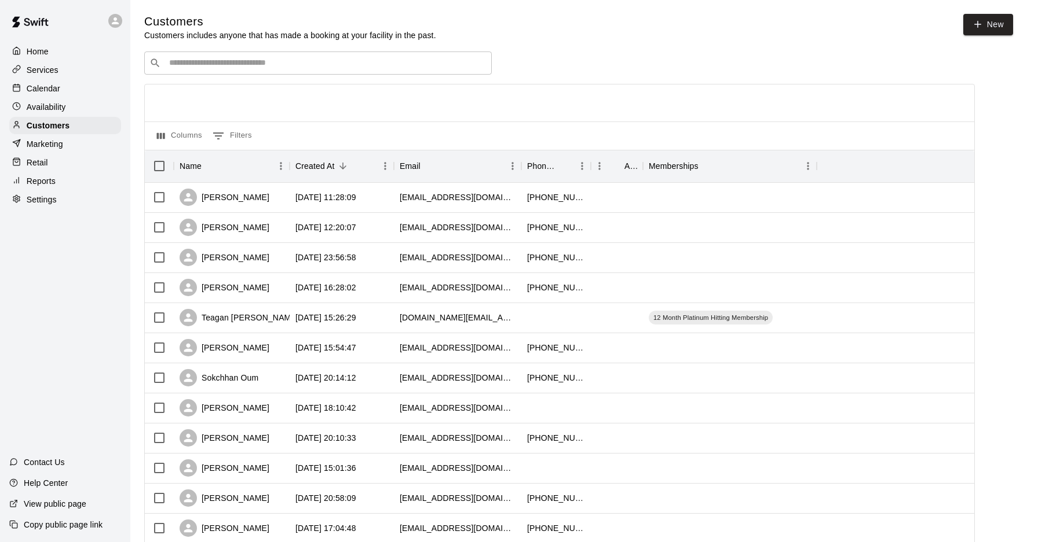
click at [306, 70] on div "​ ​" at bounding box center [317, 63] width 347 height 23
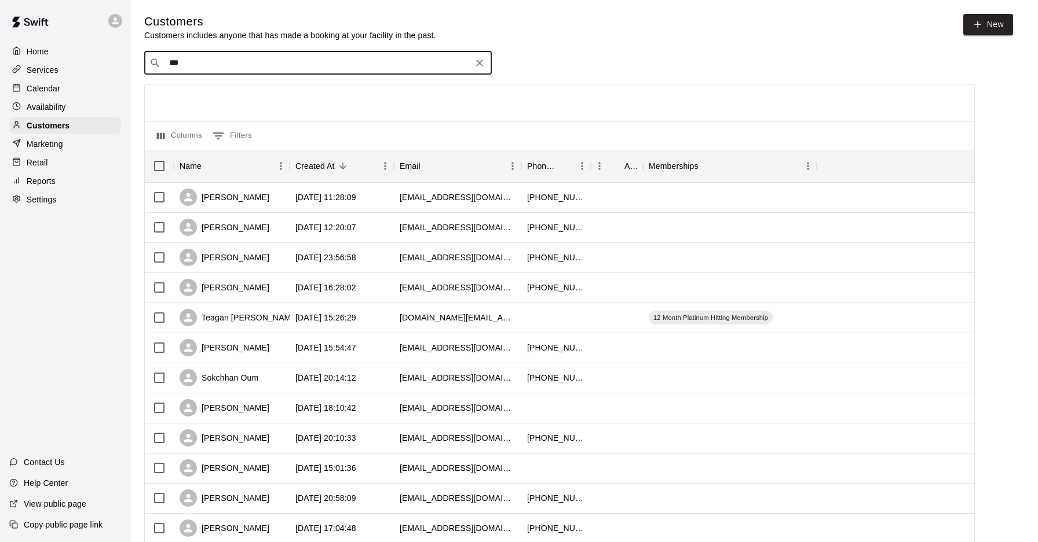
type input "***"
click at [481, 67] on icon "Clear" at bounding box center [480, 63] width 12 height 12
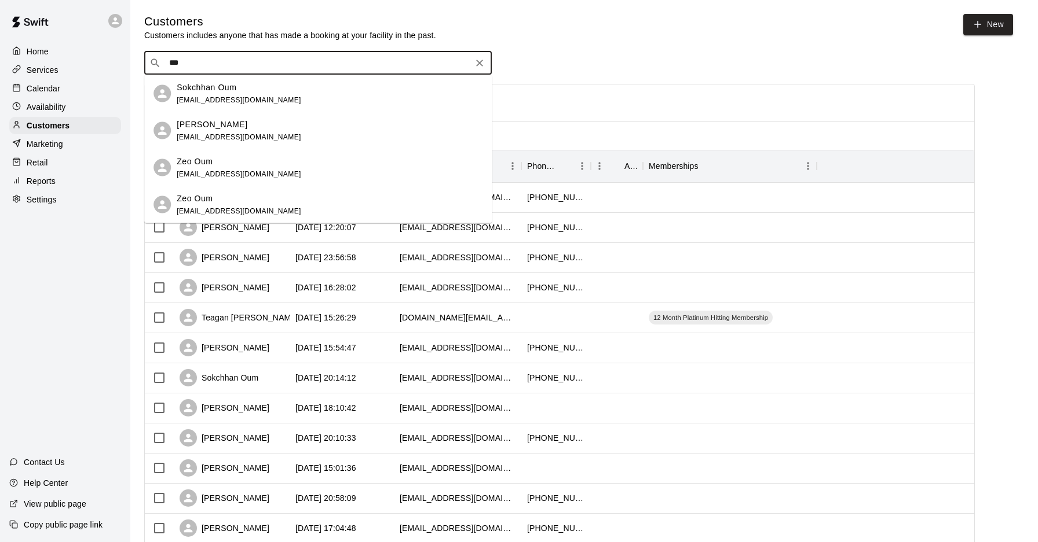
type input "***"
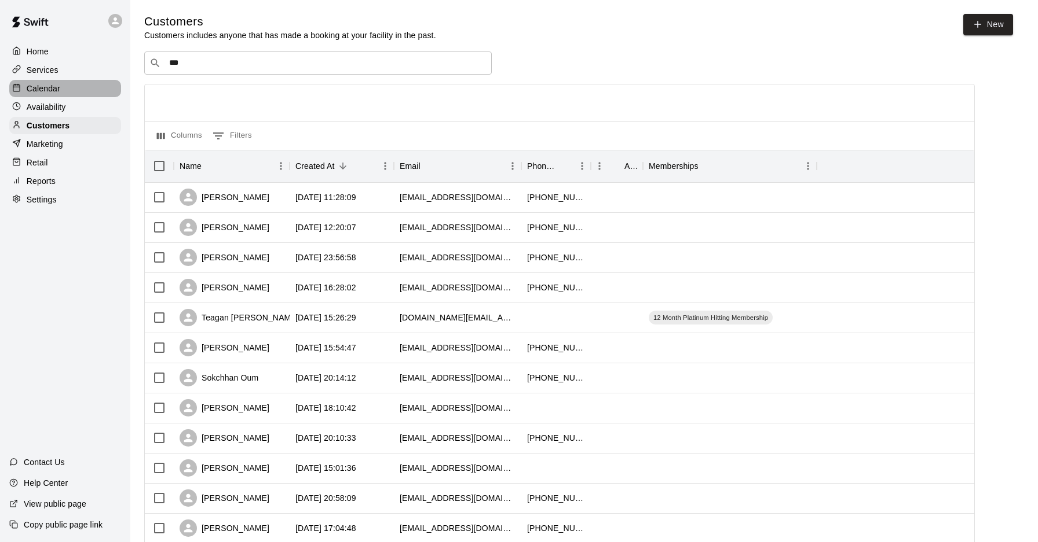
click at [57, 90] on p "Calendar" at bounding box center [44, 89] width 34 height 12
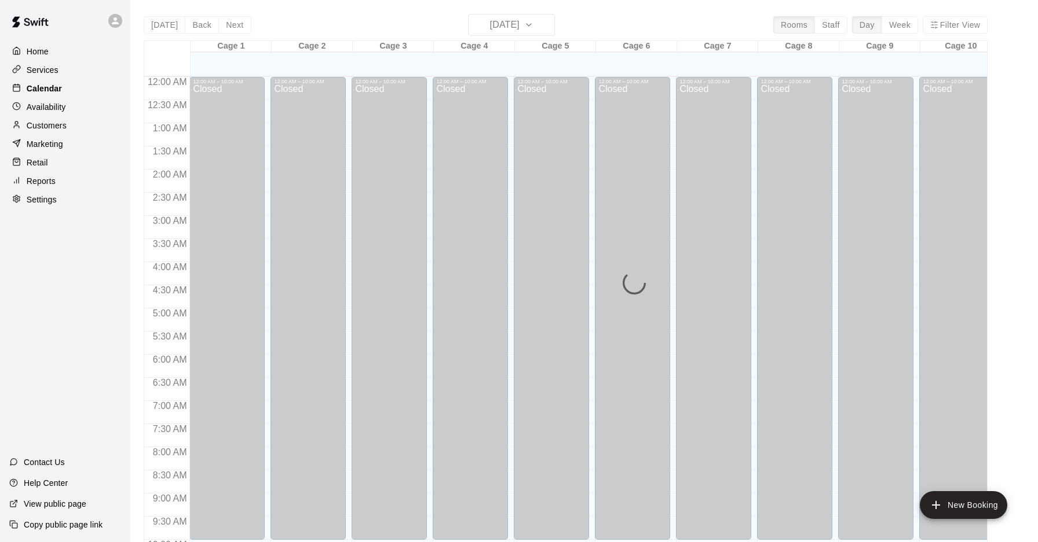
scroll to position [597, 0]
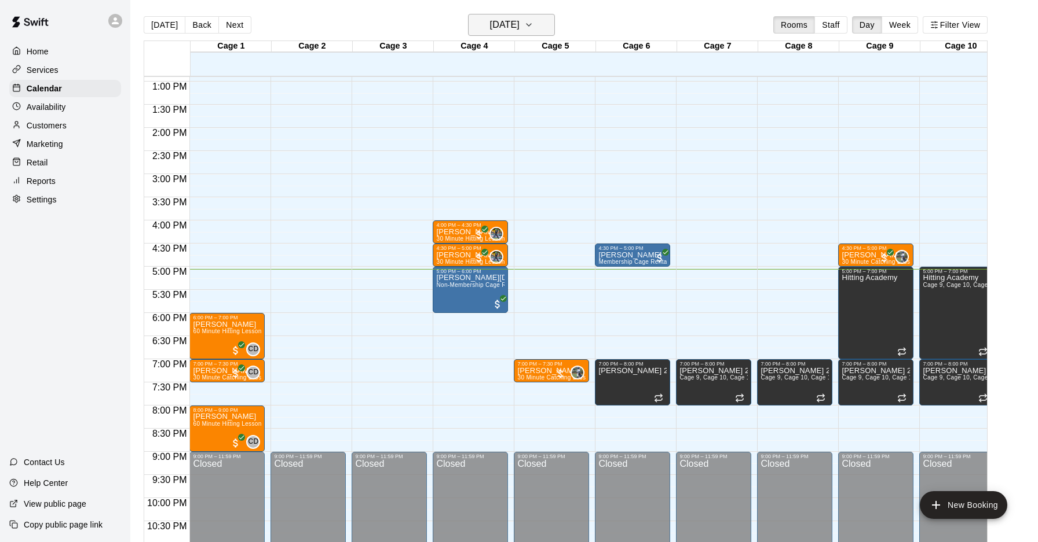
click at [494, 24] on h6 "[DATE]" at bounding box center [505, 25] width 30 height 16
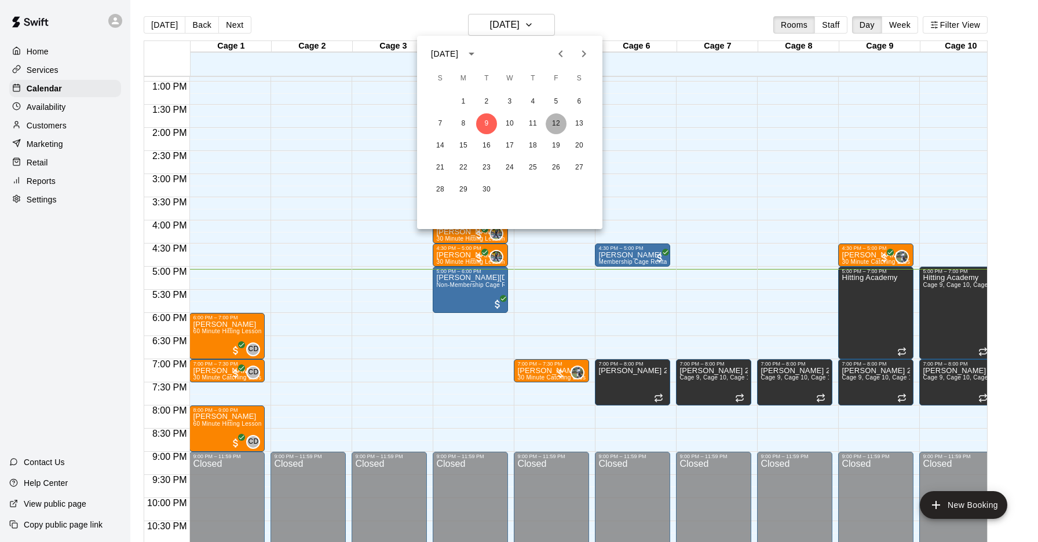
click at [555, 129] on button "12" at bounding box center [555, 123] width 21 height 21
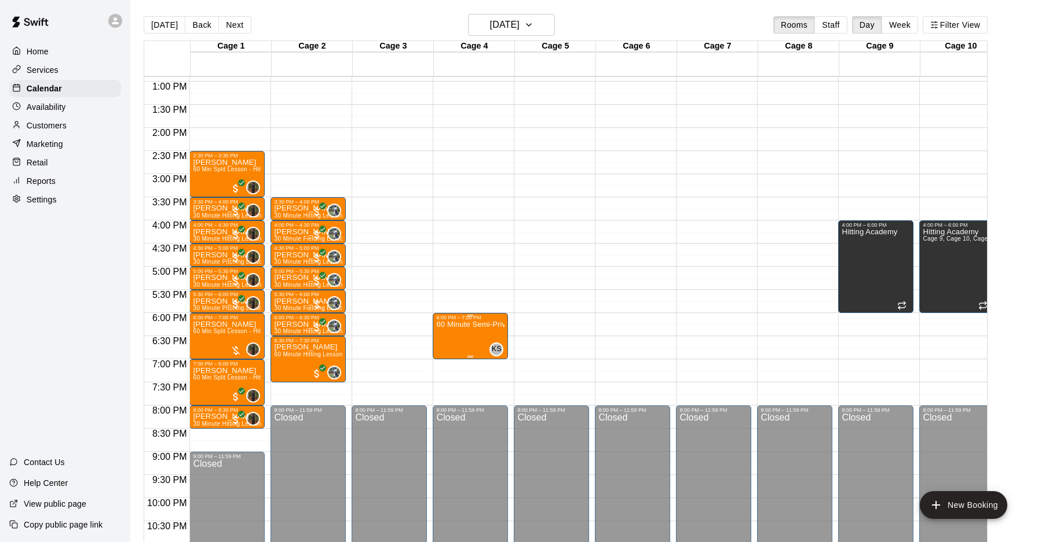
click at [454, 358] on img "edit" at bounding box center [448, 359] width 13 height 13
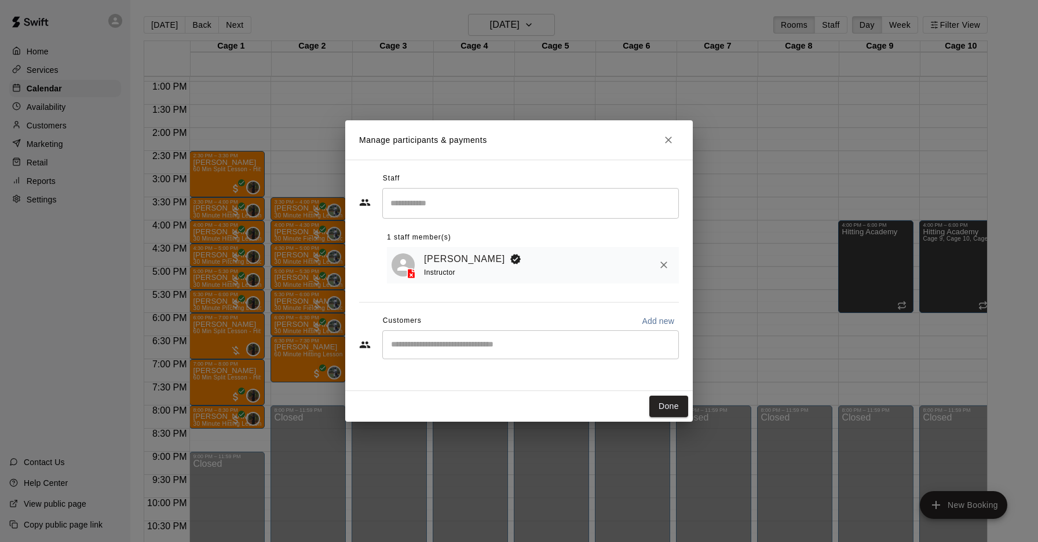
click at [520, 331] on div "​" at bounding box center [530, 345] width 296 height 29
type input "***"
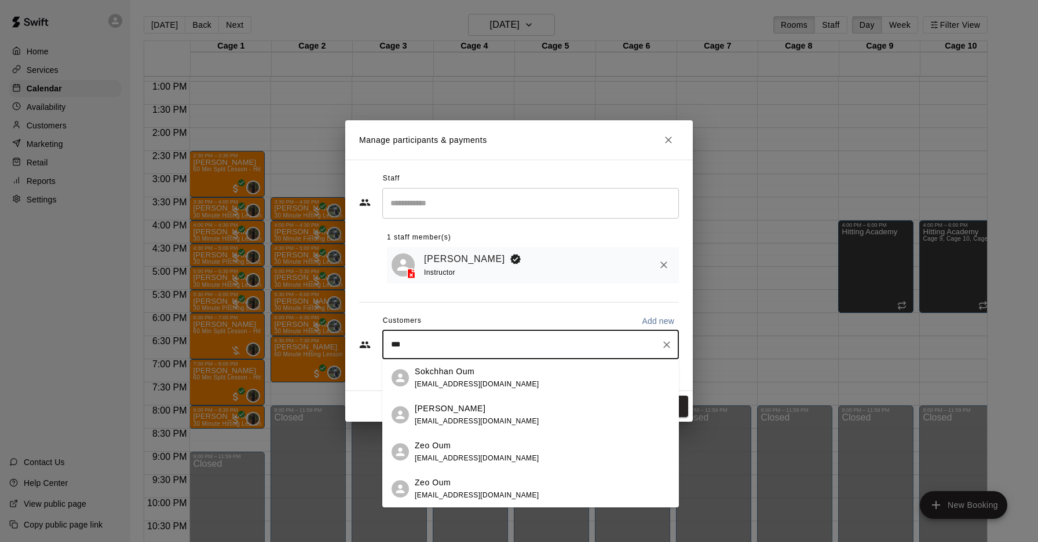
click at [520, 410] on div "[PERSON_NAME] [EMAIL_ADDRESS][DOMAIN_NAME]" at bounding box center [542, 415] width 255 height 25
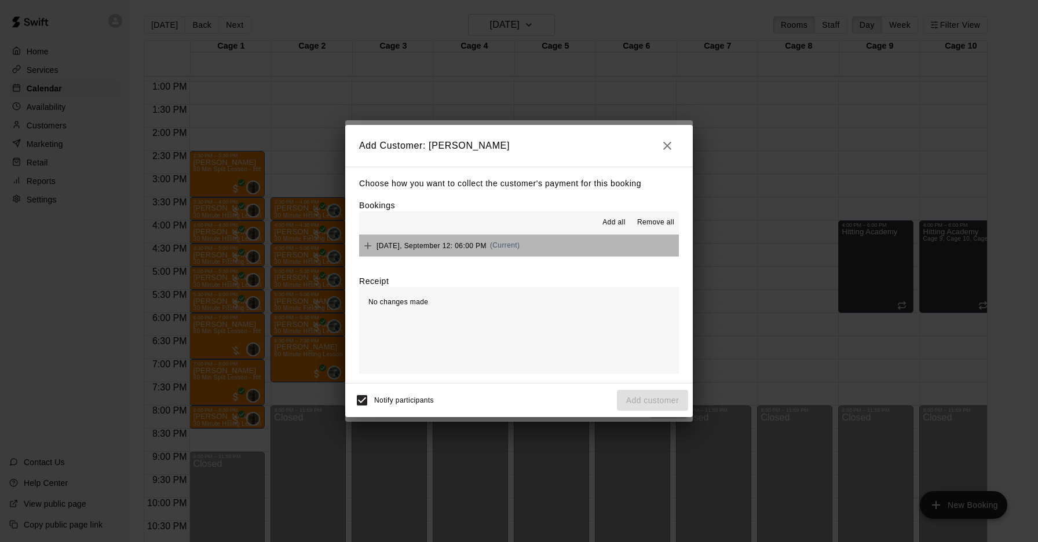
click at [512, 250] on div "[DATE], September 12: 06:00 PM (Current)" at bounding box center [439, 245] width 160 height 17
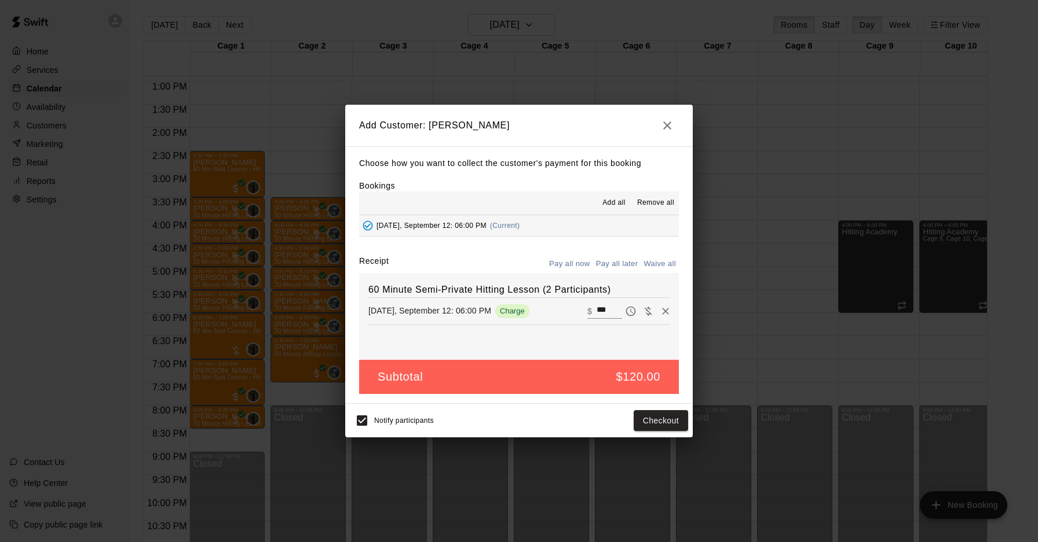
click at [617, 268] on button "Pay all later" at bounding box center [617, 264] width 48 height 18
click at [635, 415] on button "Add customer" at bounding box center [652, 420] width 71 height 21
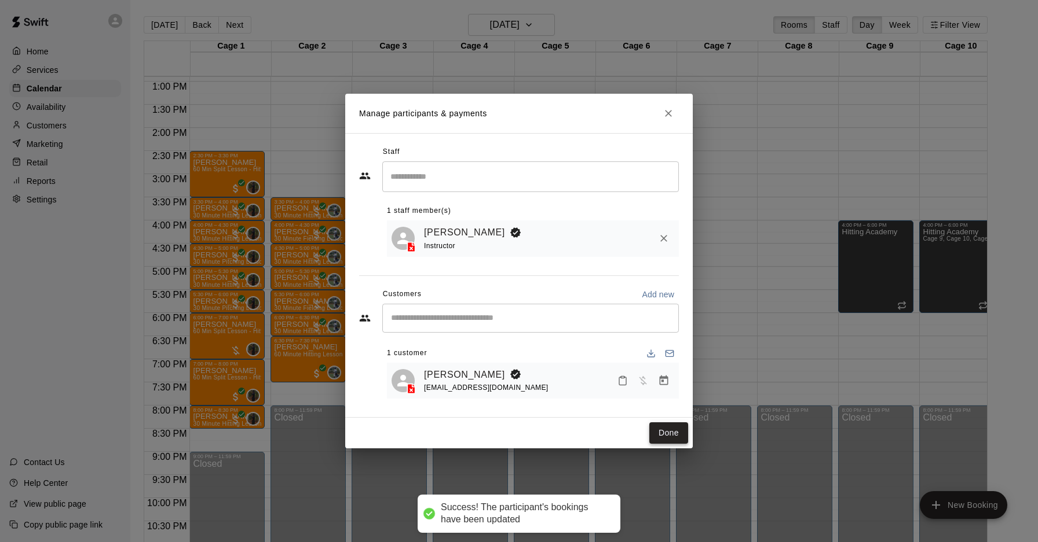
click at [654, 436] on button "Done" at bounding box center [668, 433] width 39 height 21
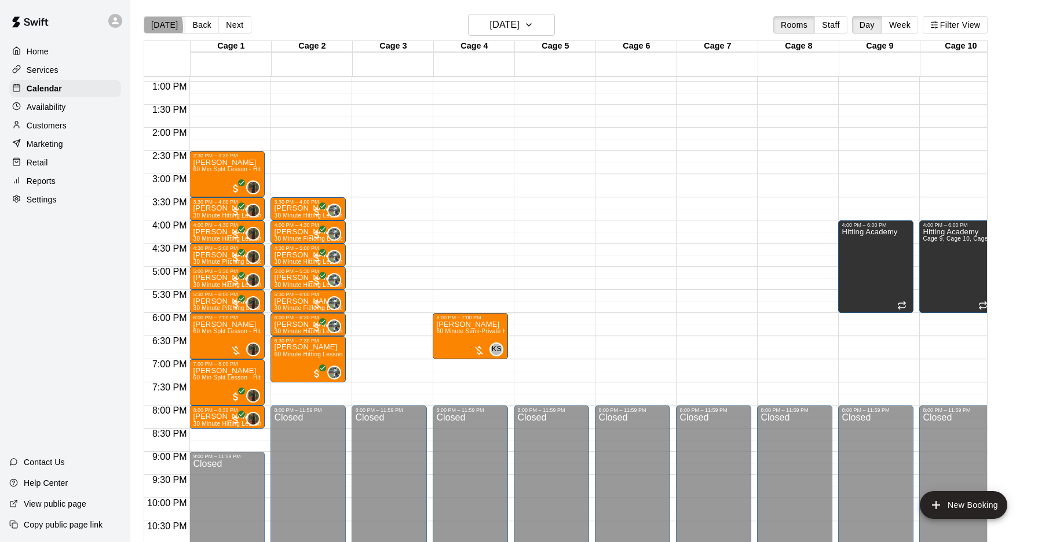
click at [145, 27] on button "[DATE]" at bounding box center [165, 24] width 42 height 17
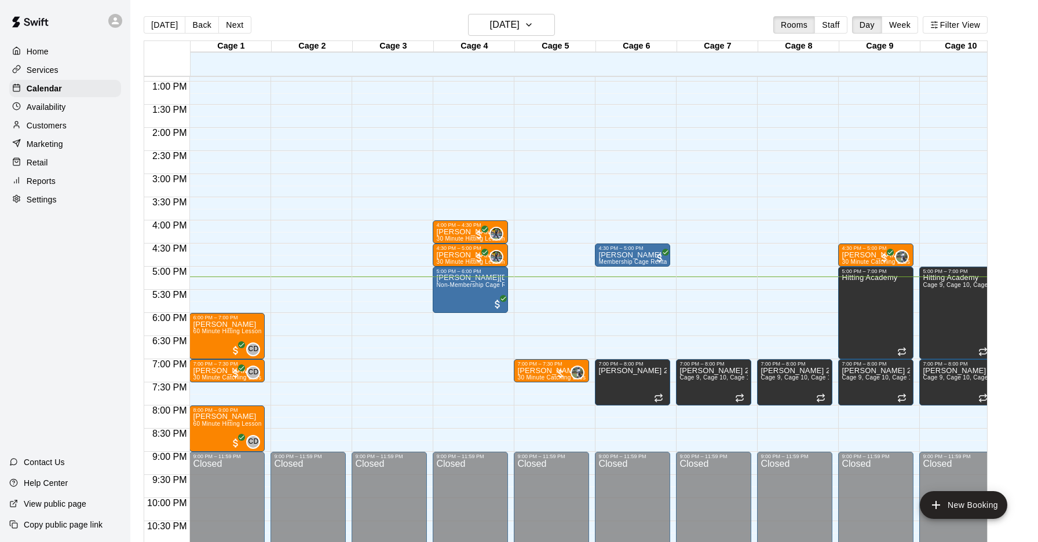
scroll to position [1, 0]
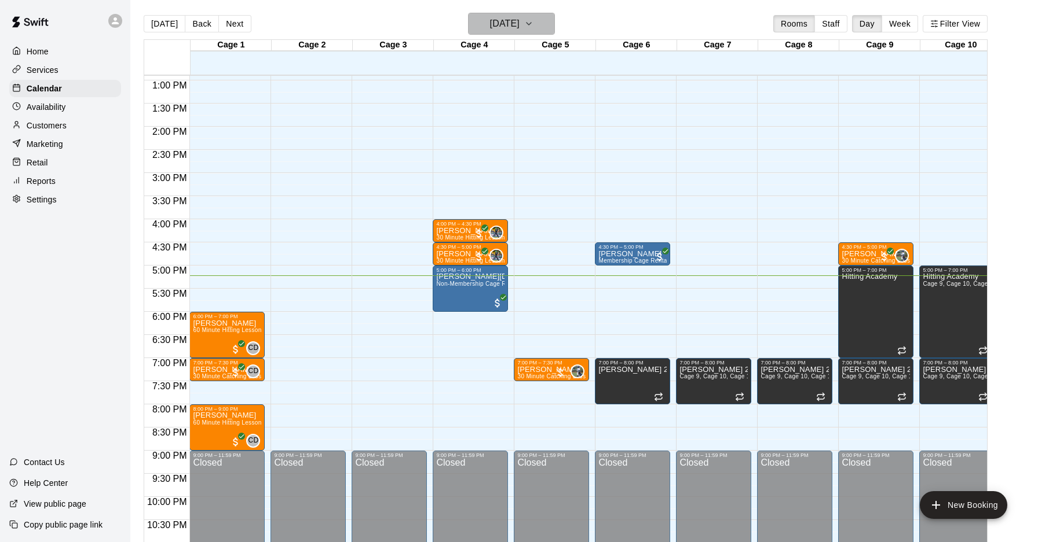
click at [519, 18] on h6 "[DATE]" at bounding box center [505, 24] width 30 height 16
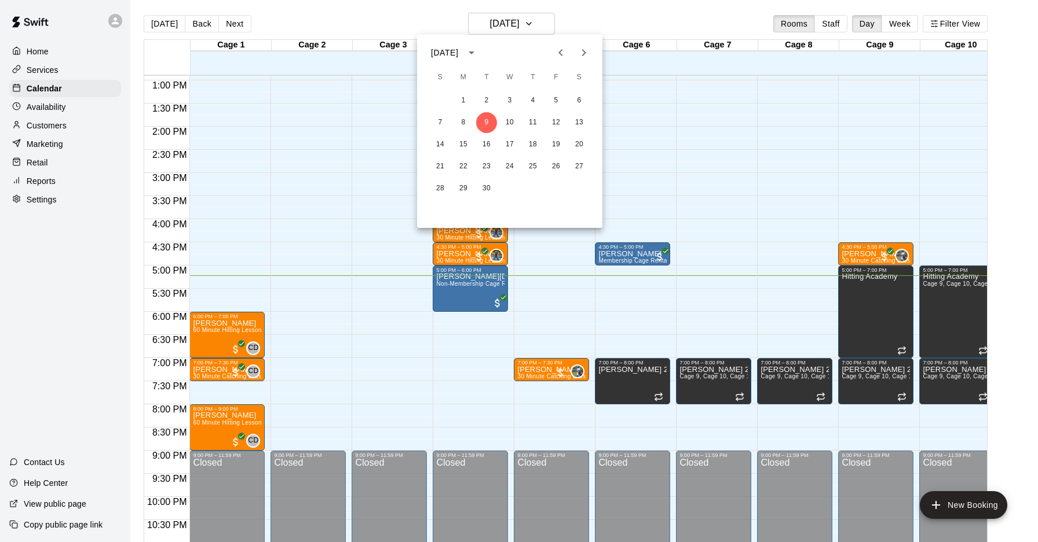
click at [529, 18] on div at bounding box center [519, 271] width 1038 height 542
